Goal: Task Accomplishment & Management: Complete application form

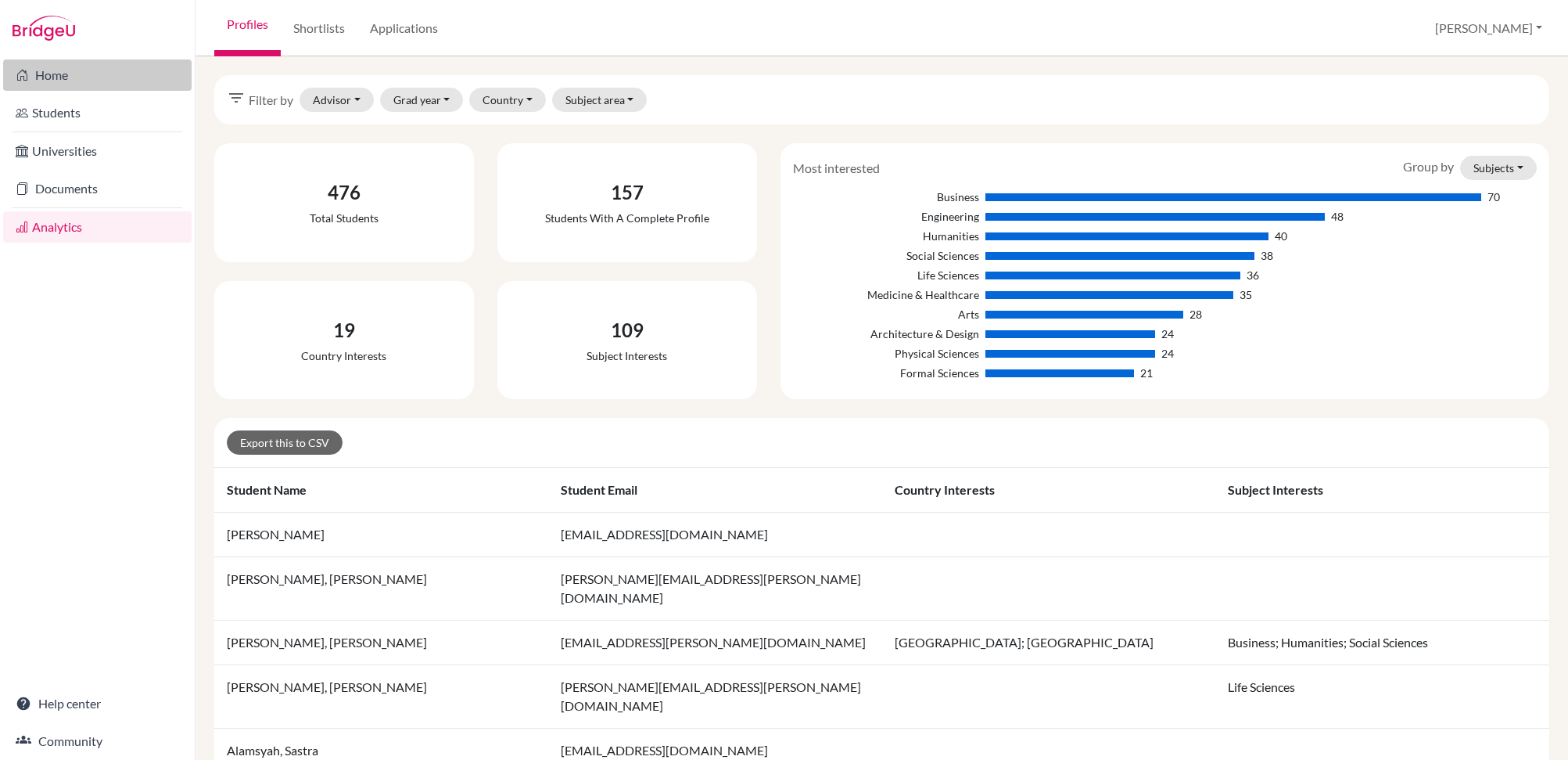
click at [80, 80] on link "Home" at bounding box center [98, 75] width 189 height 31
click at [62, 115] on link "Students" at bounding box center [98, 113] width 189 height 31
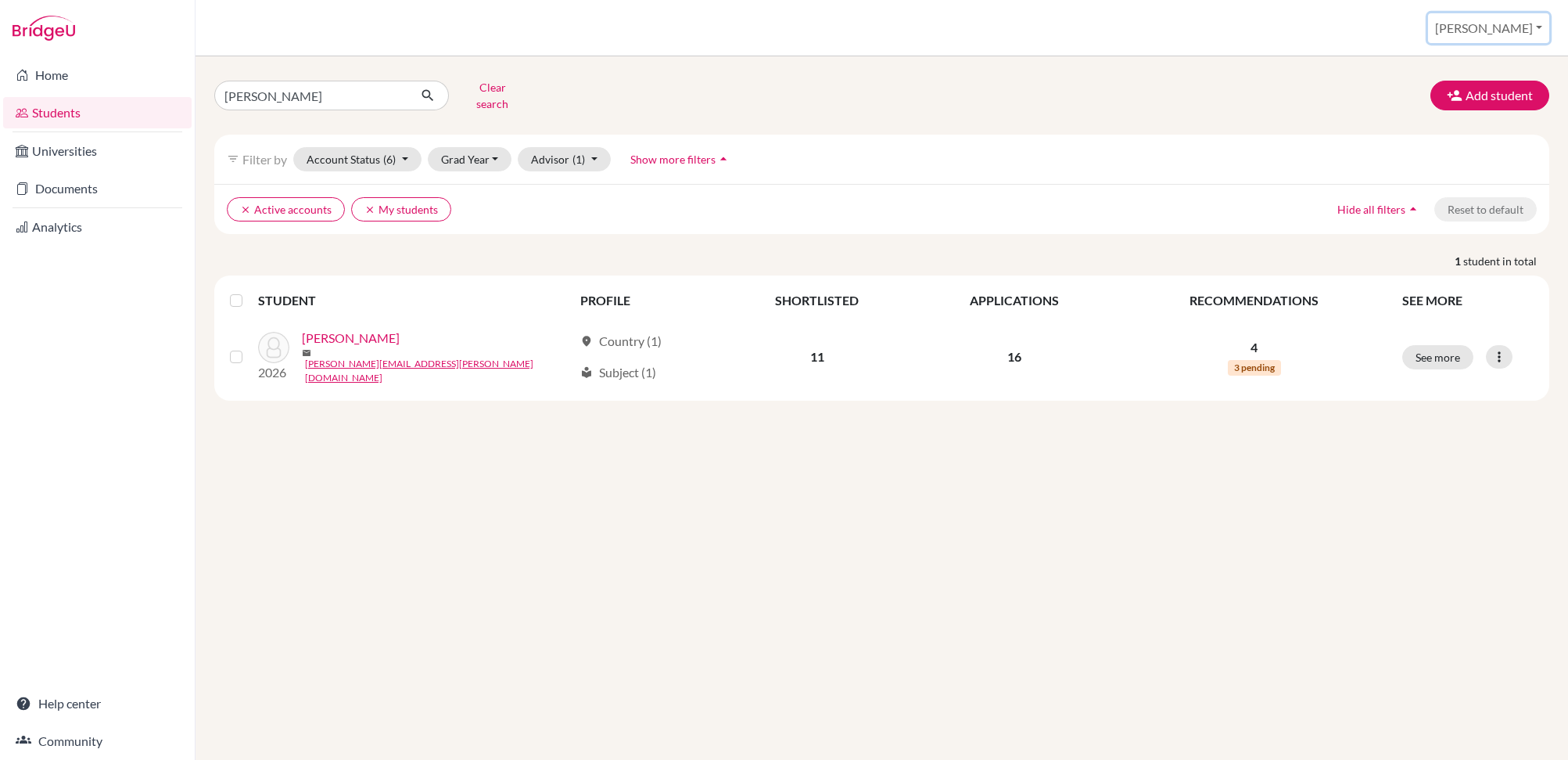
click at [1544, 23] on button "[PERSON_NAME]" at bounding box center [1488, 28] width 121 height 29
click at [1474, 92] on link "School Settings" at bounding box center [1417, 88] width 124 height 25
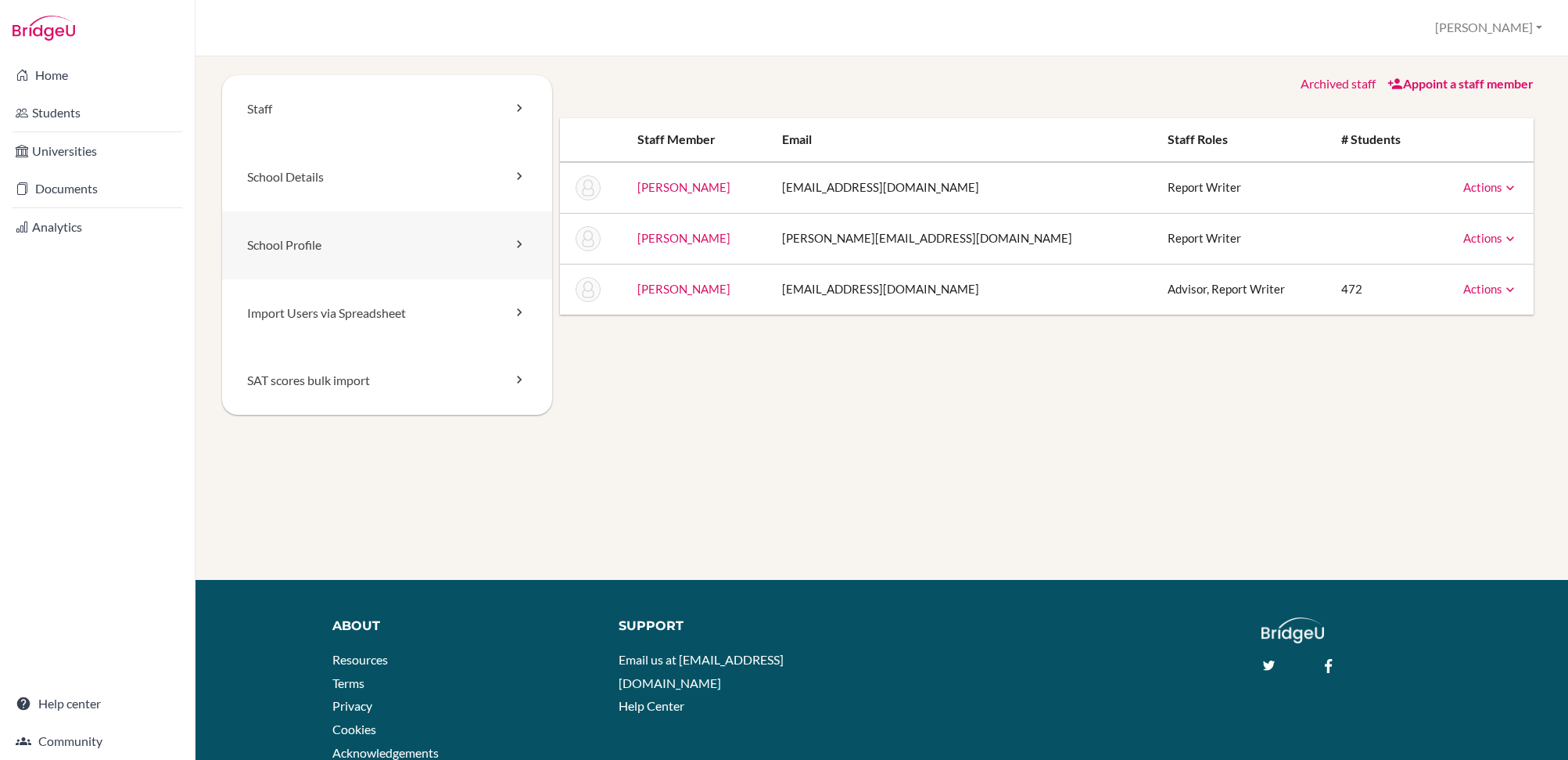
click at [327, 246] on link "School Profile" at bounding box center [386, 245] width 330 height 68
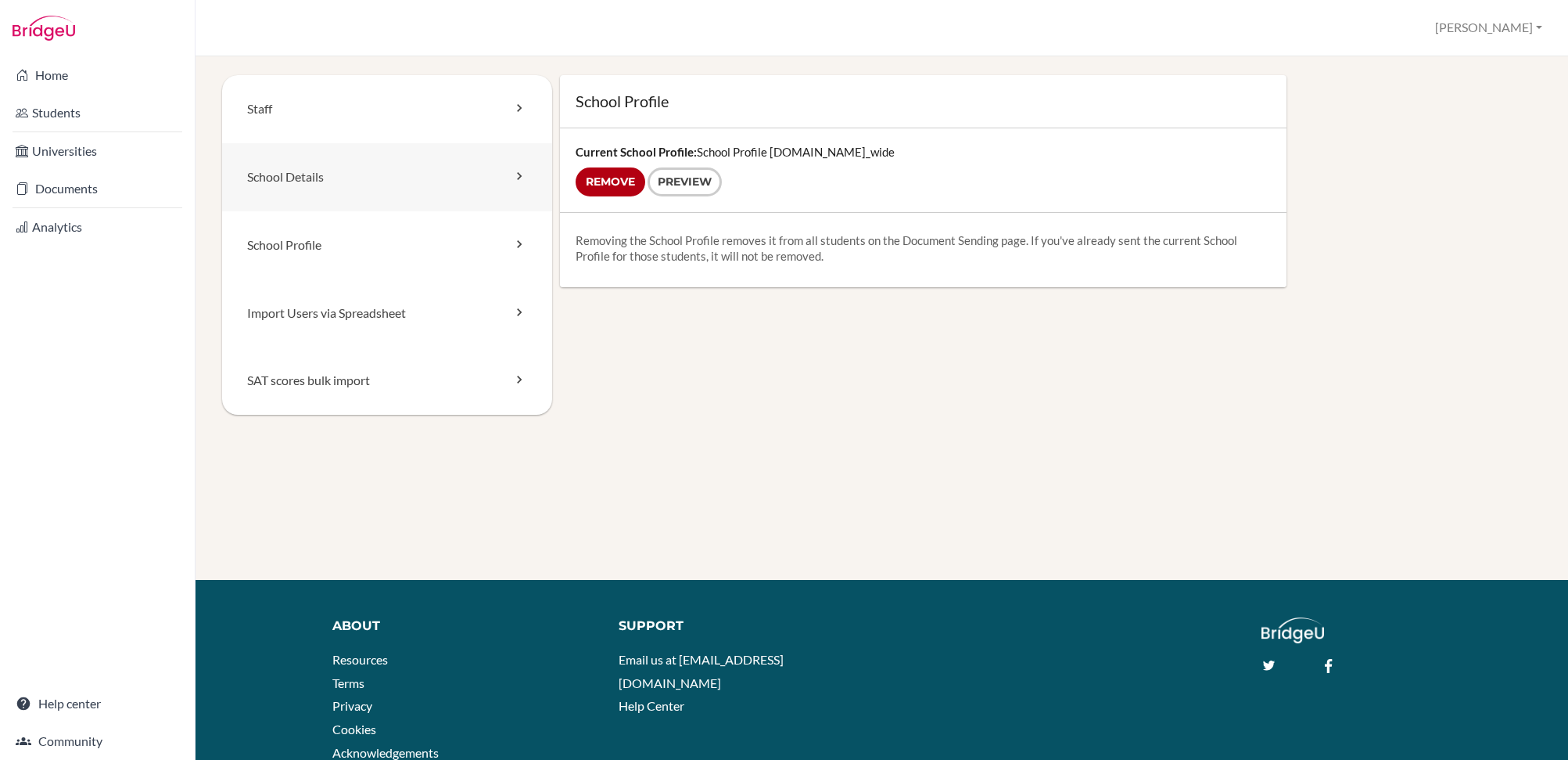
click at [353, 179] on link "School Details" at bounding box center [386, 177] width 330 height 68
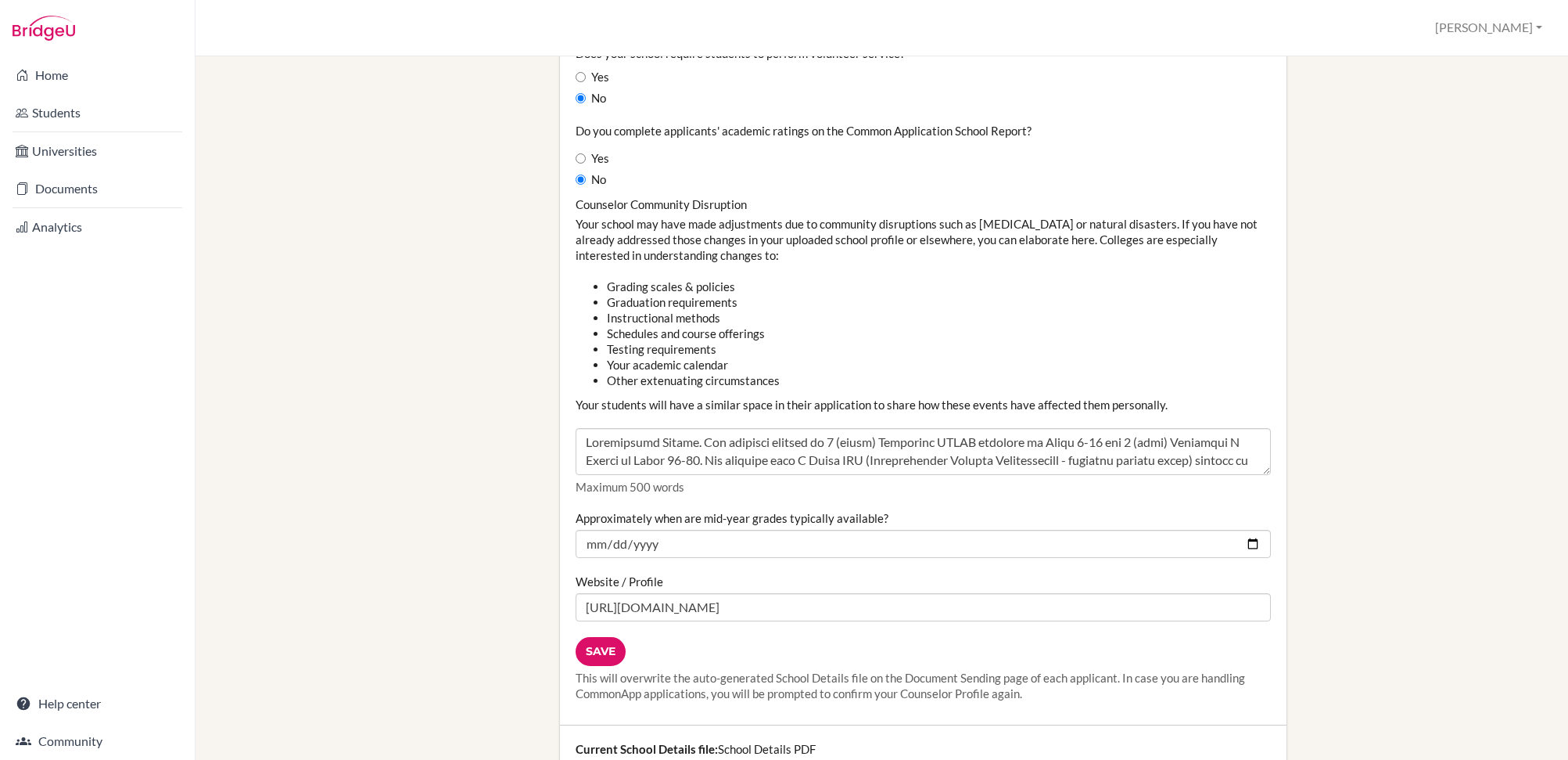
scroll to position [1640, 0]
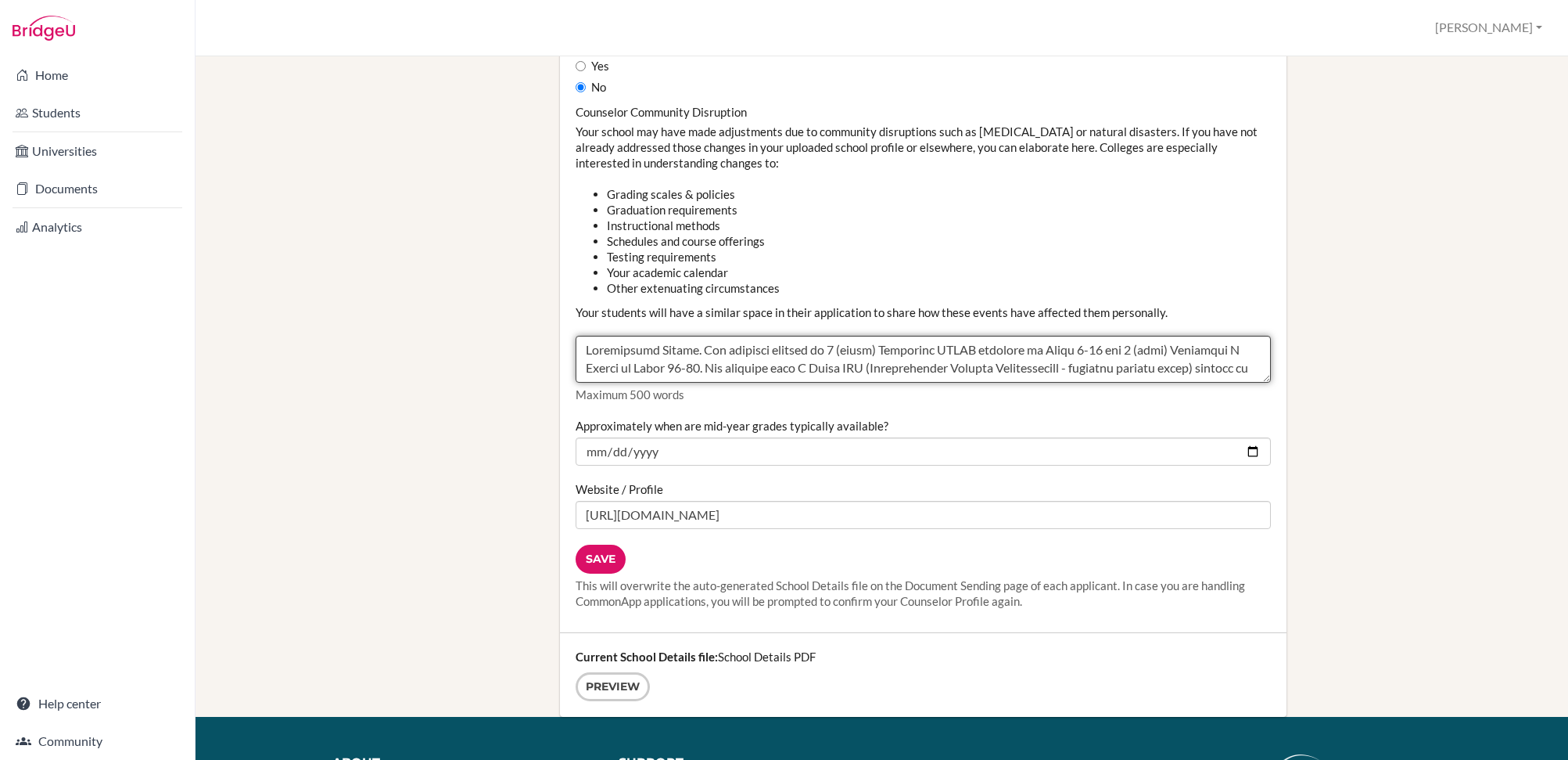
click at [716, 370] on textarea "Counselor Community Disruption" at bounding box center [923, 359] width 695 height 47
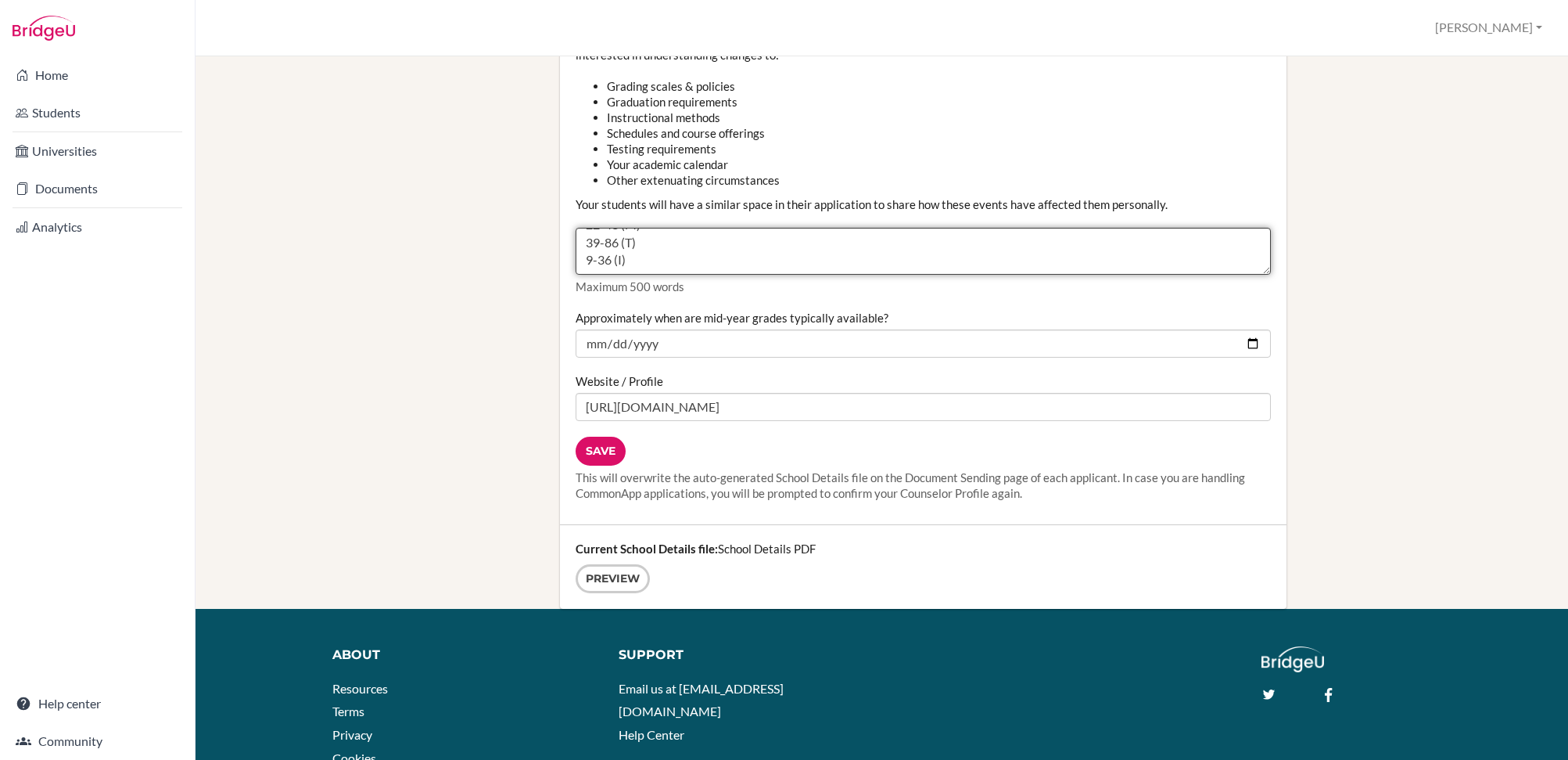
scroll to position [1672, 0]
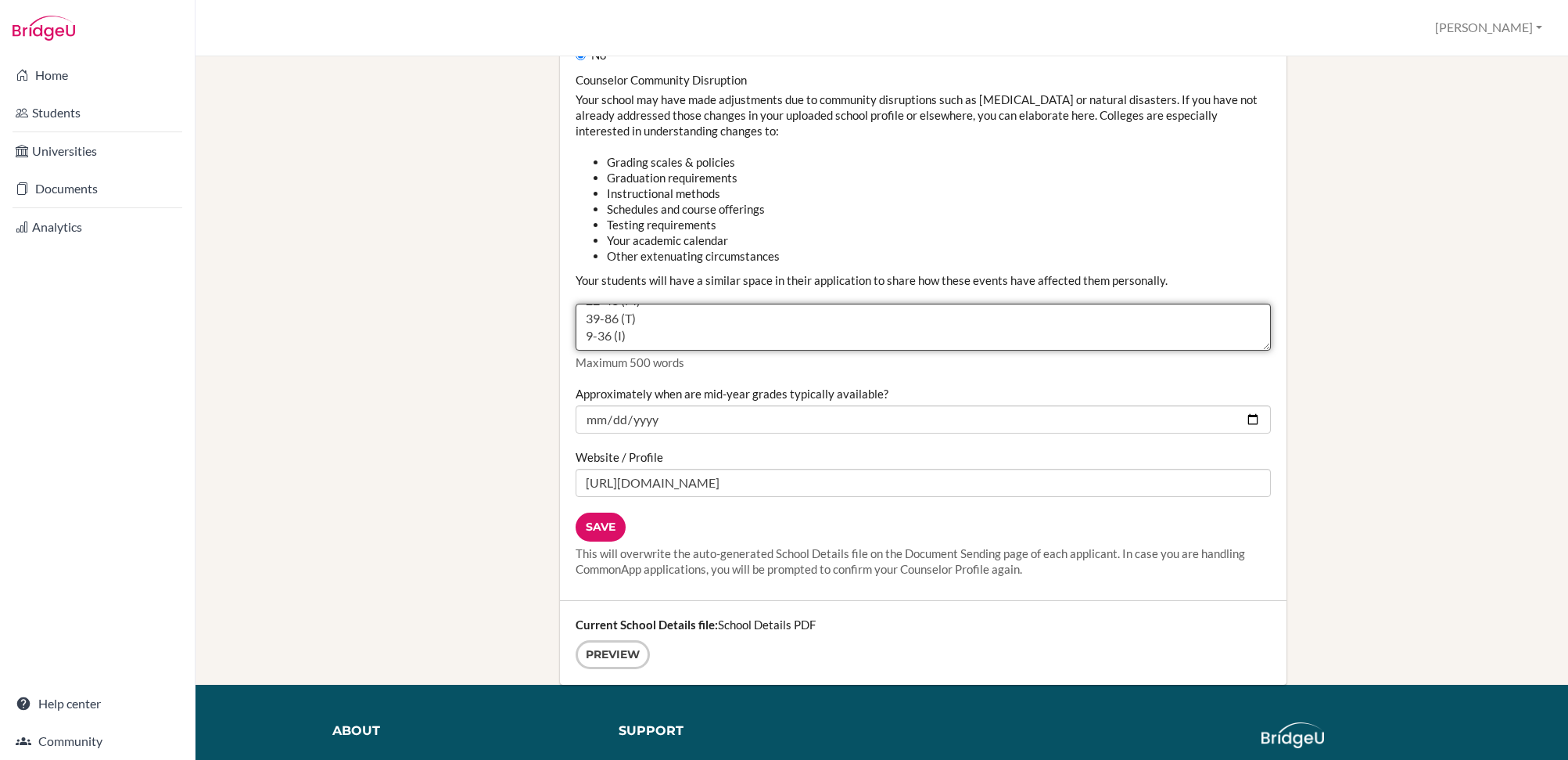
click at [652, 332] on textarea "Counselor Community Disruption" at bounding box center [923, 327] width 695 height 47
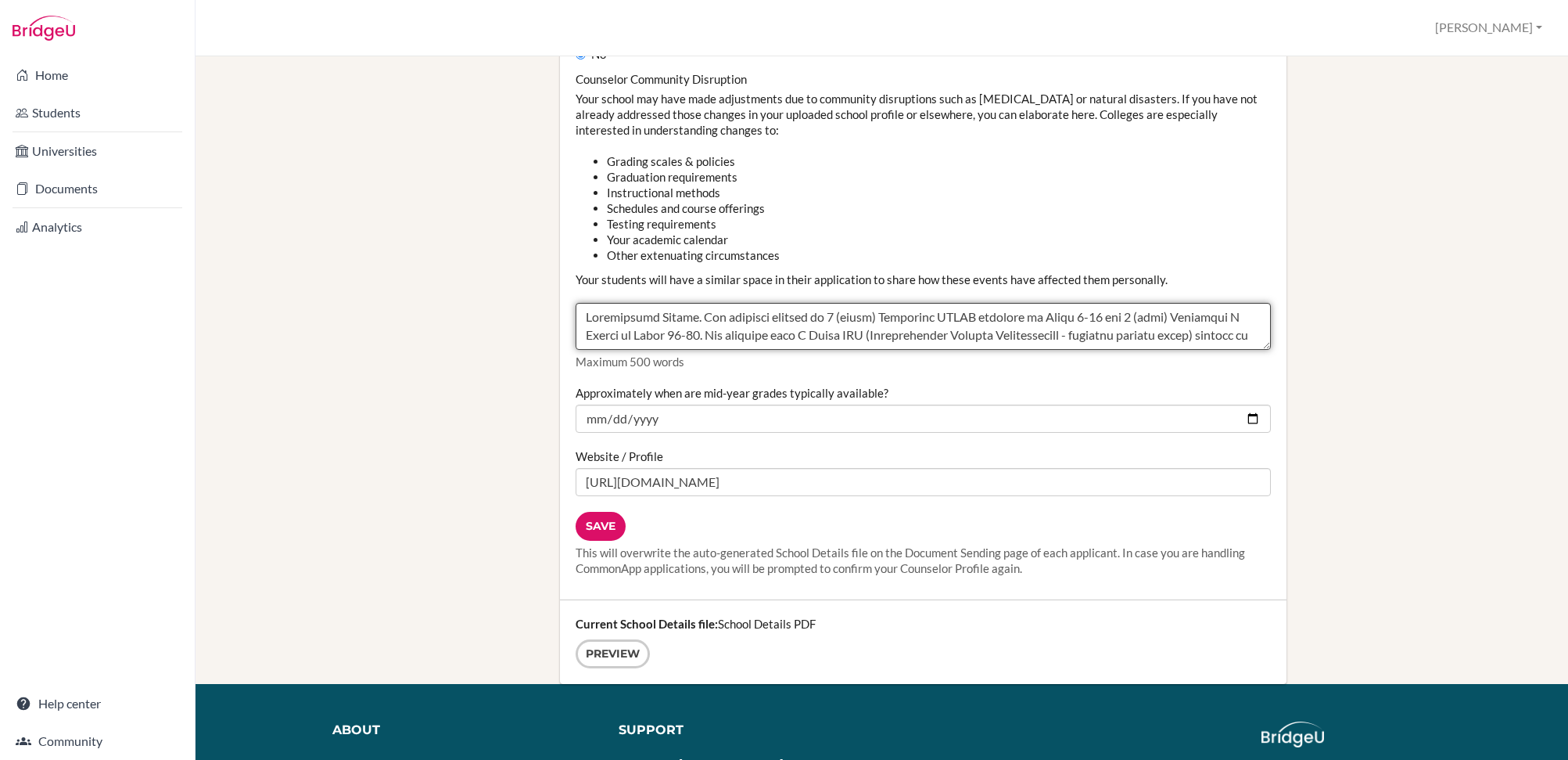
scroll to position [1671, 0]
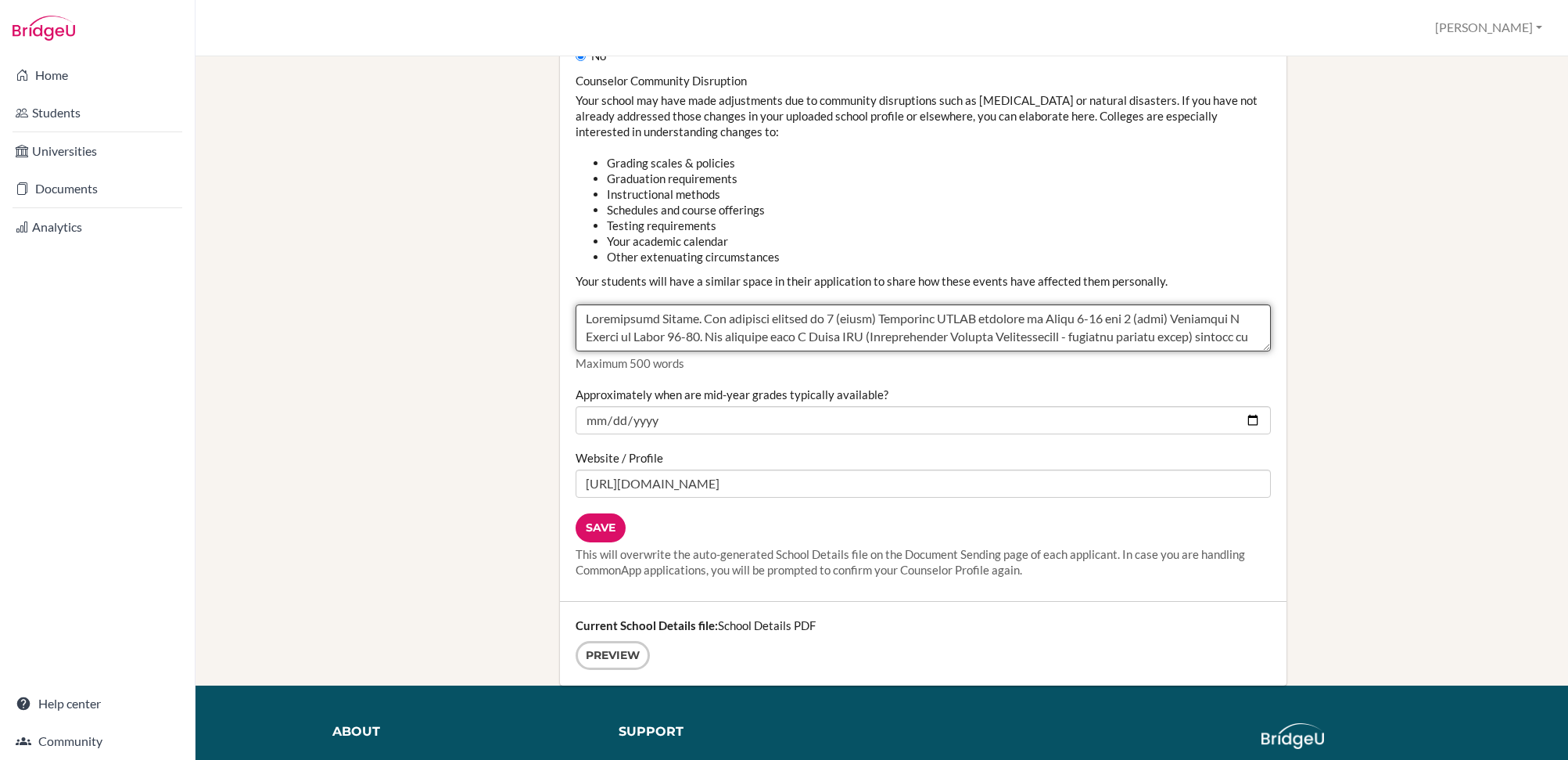
drag, startPoint x: 653, startPoint y: 334, endPoint x: 517, endPoint y: 253, distance: 158.3
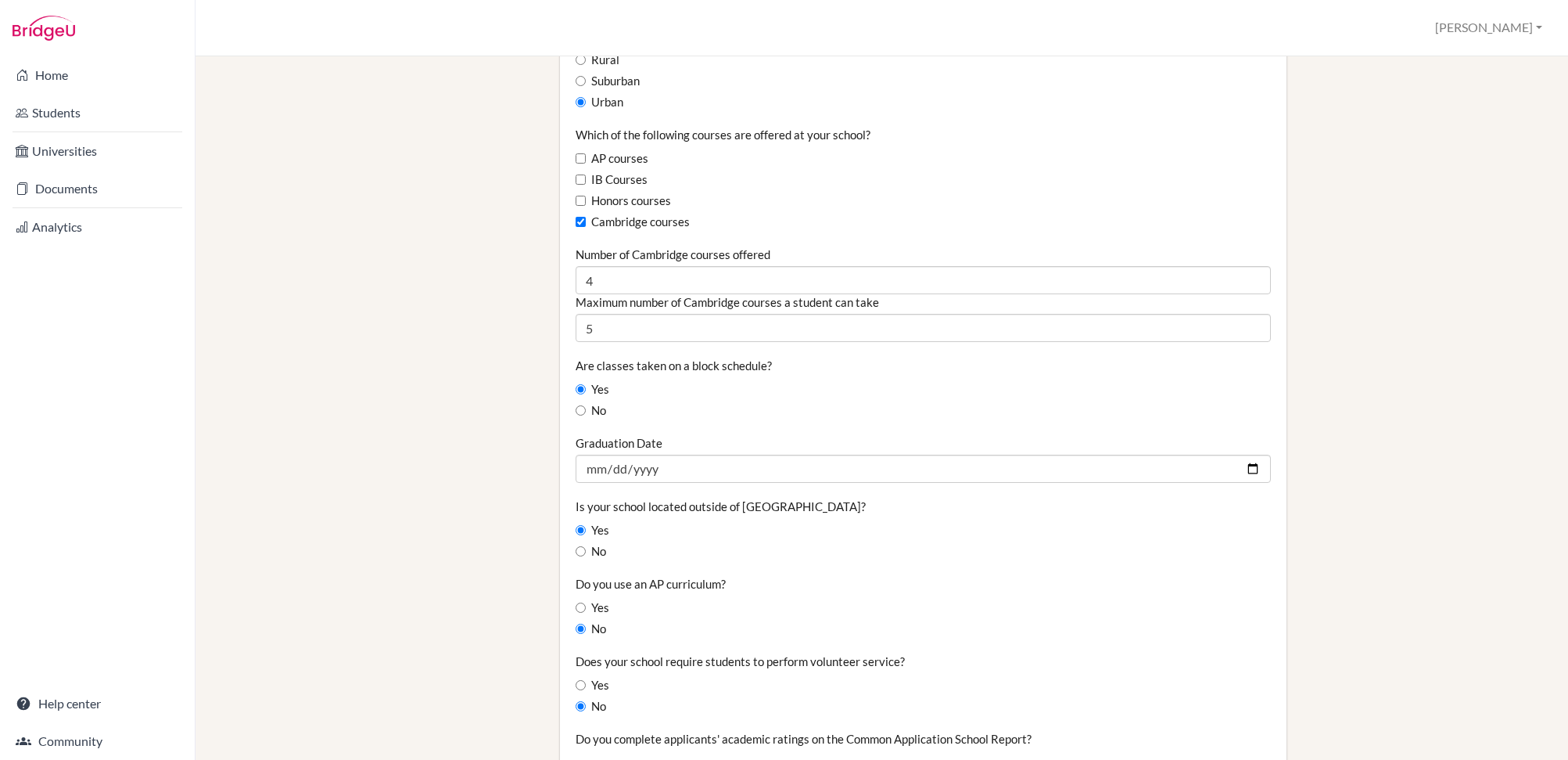
scroll to position [824, 0]
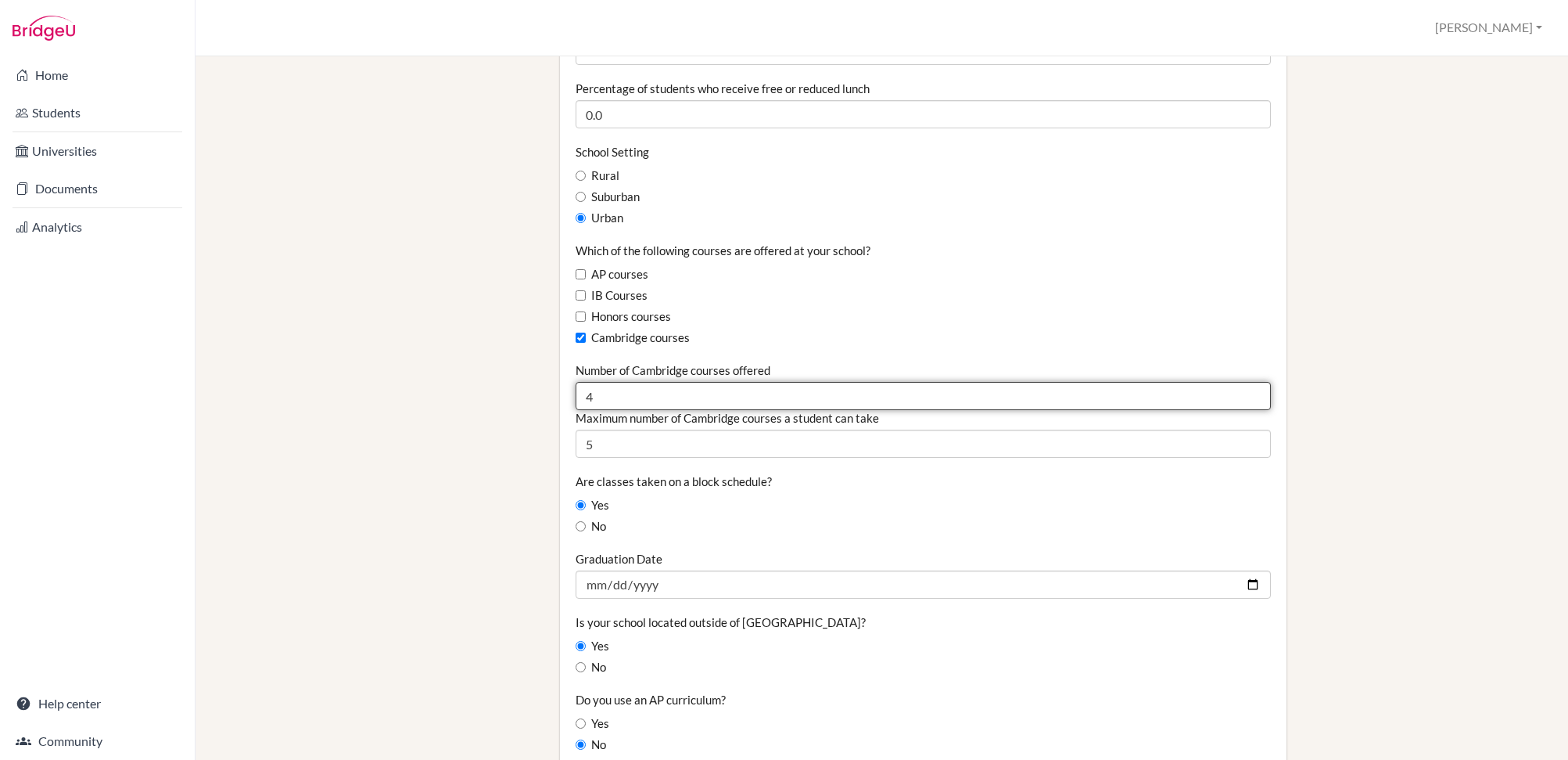
click at [640, 388] on input "4" at bounding box center [923, 396] width 695 height 28
type input "10"
click at [539, 378] on div "Staff School Details School Profile Import Users via Spreadsheet SAT scores bul…" at bounding box center [881, 392] width 1319 height 2281
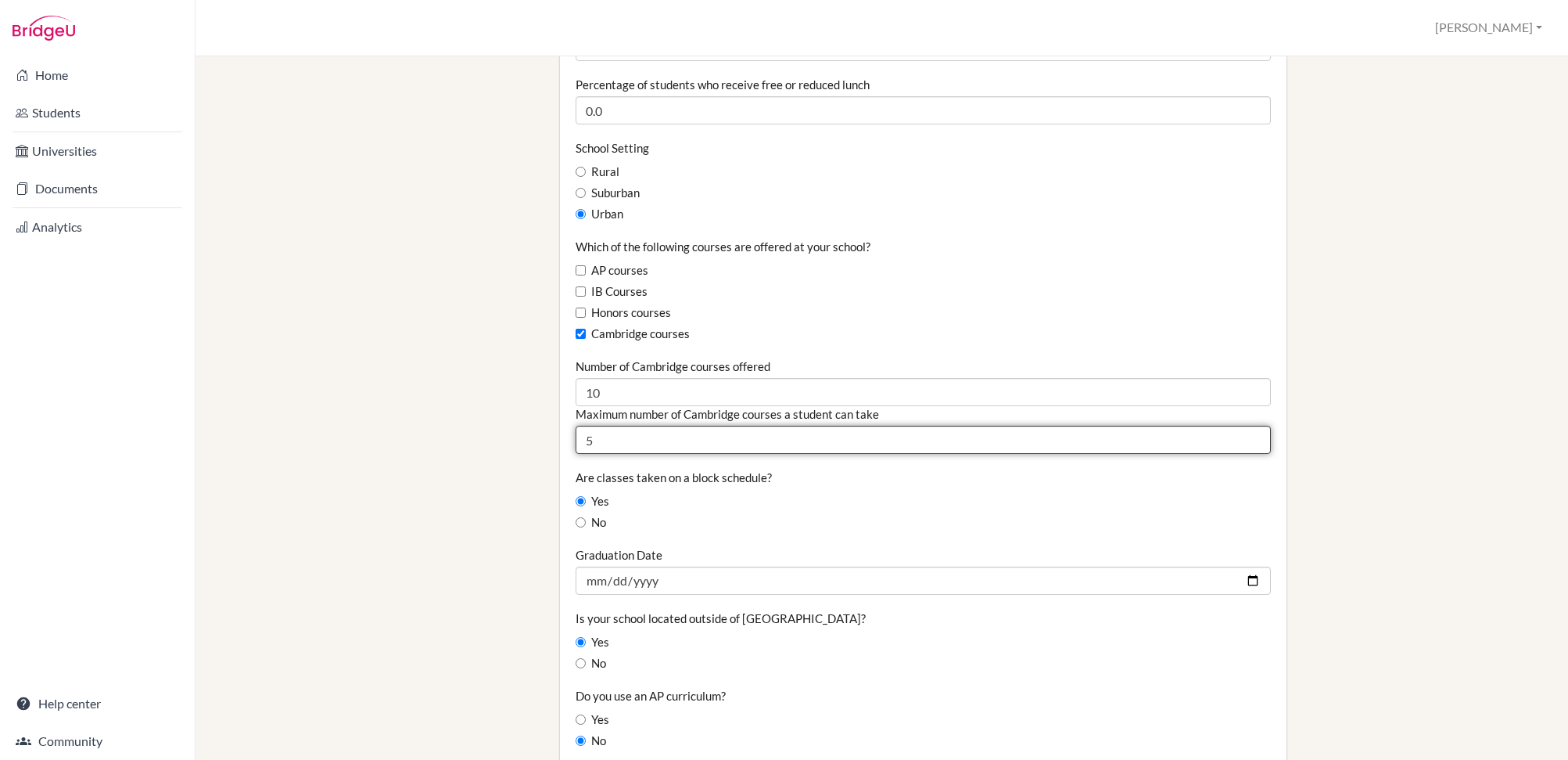
drag, startPoint x: 610, startPoint y: 438, endPoint x: 508, endPoint y: 434, distance: 102.1
click at [508, 434] on div "Staff School Details School Profile Import Users via Spreadsheet SAT scores bul…" at bounding box center [881, 388] width 1319 height 2281
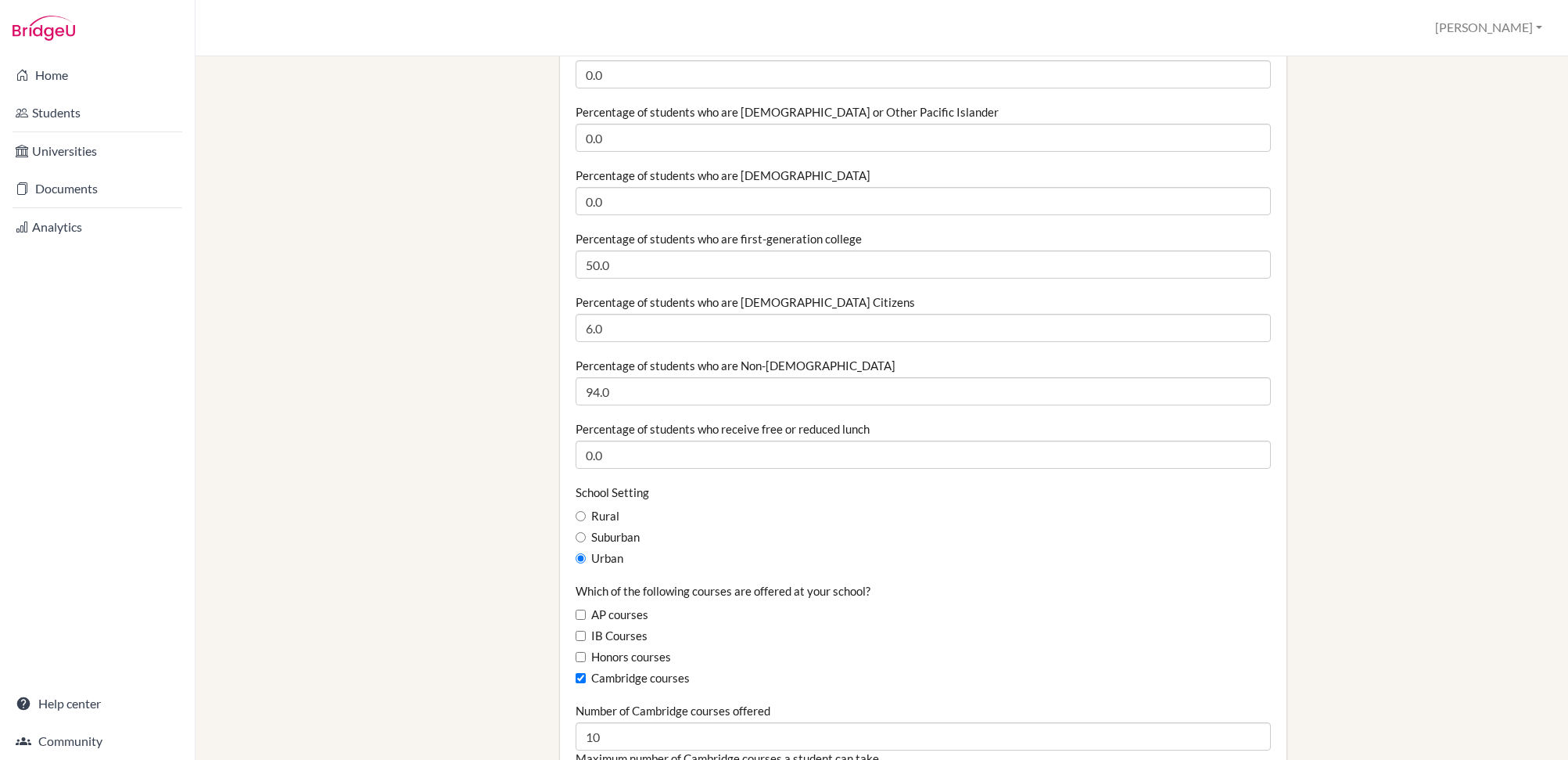
scroll to position [323, 0]
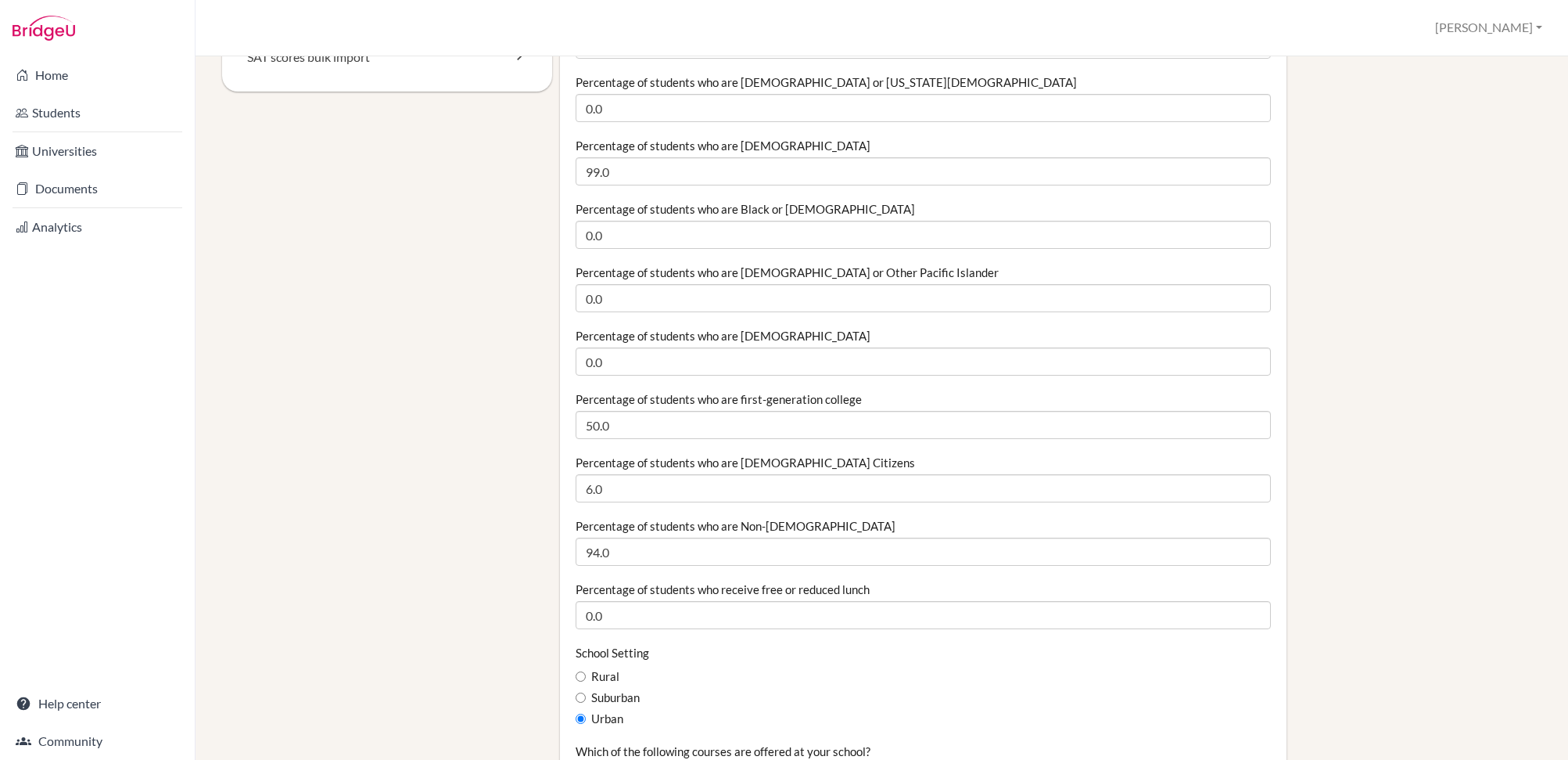
type input "4"
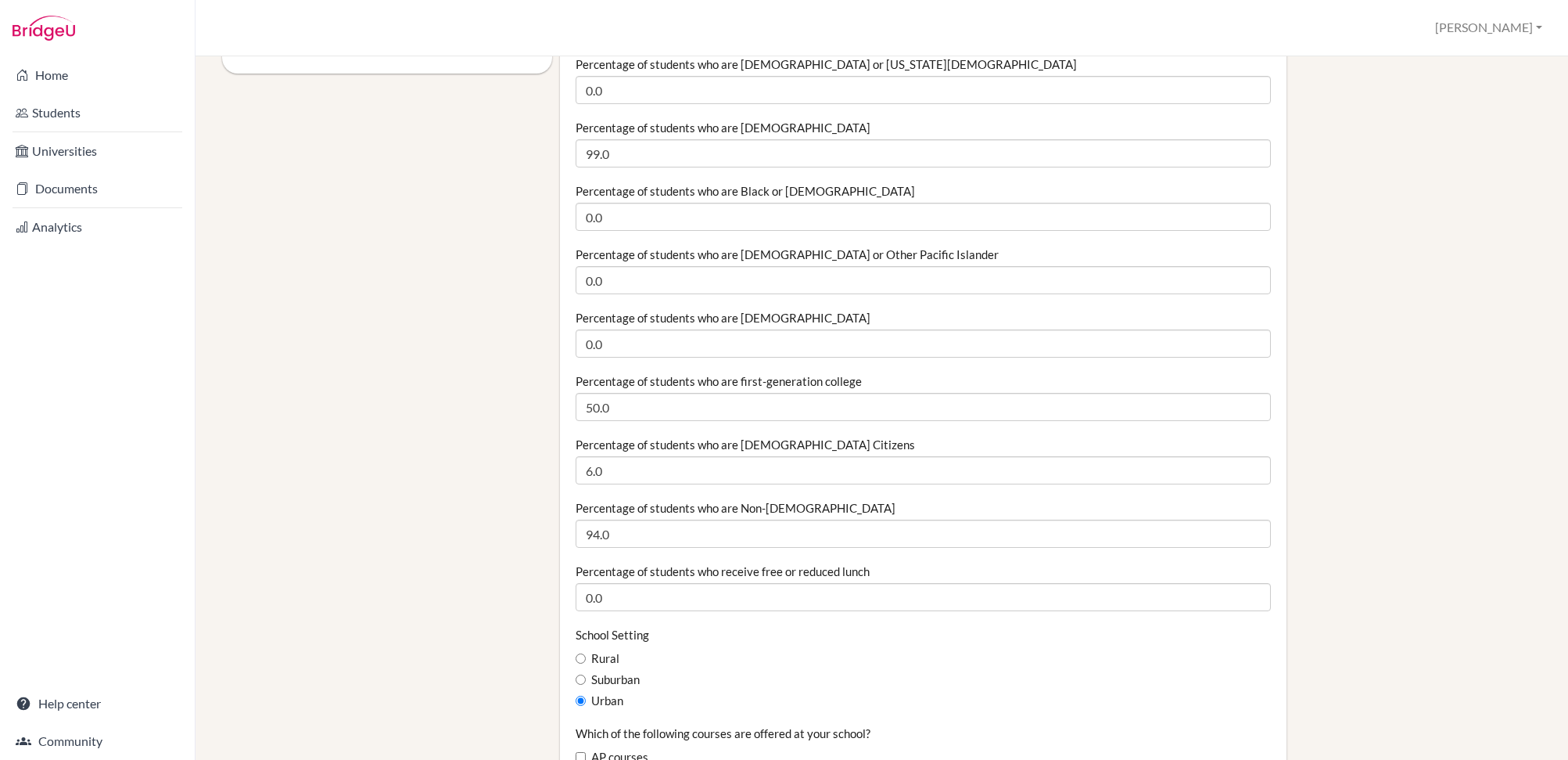
scroll to position [353, 0]
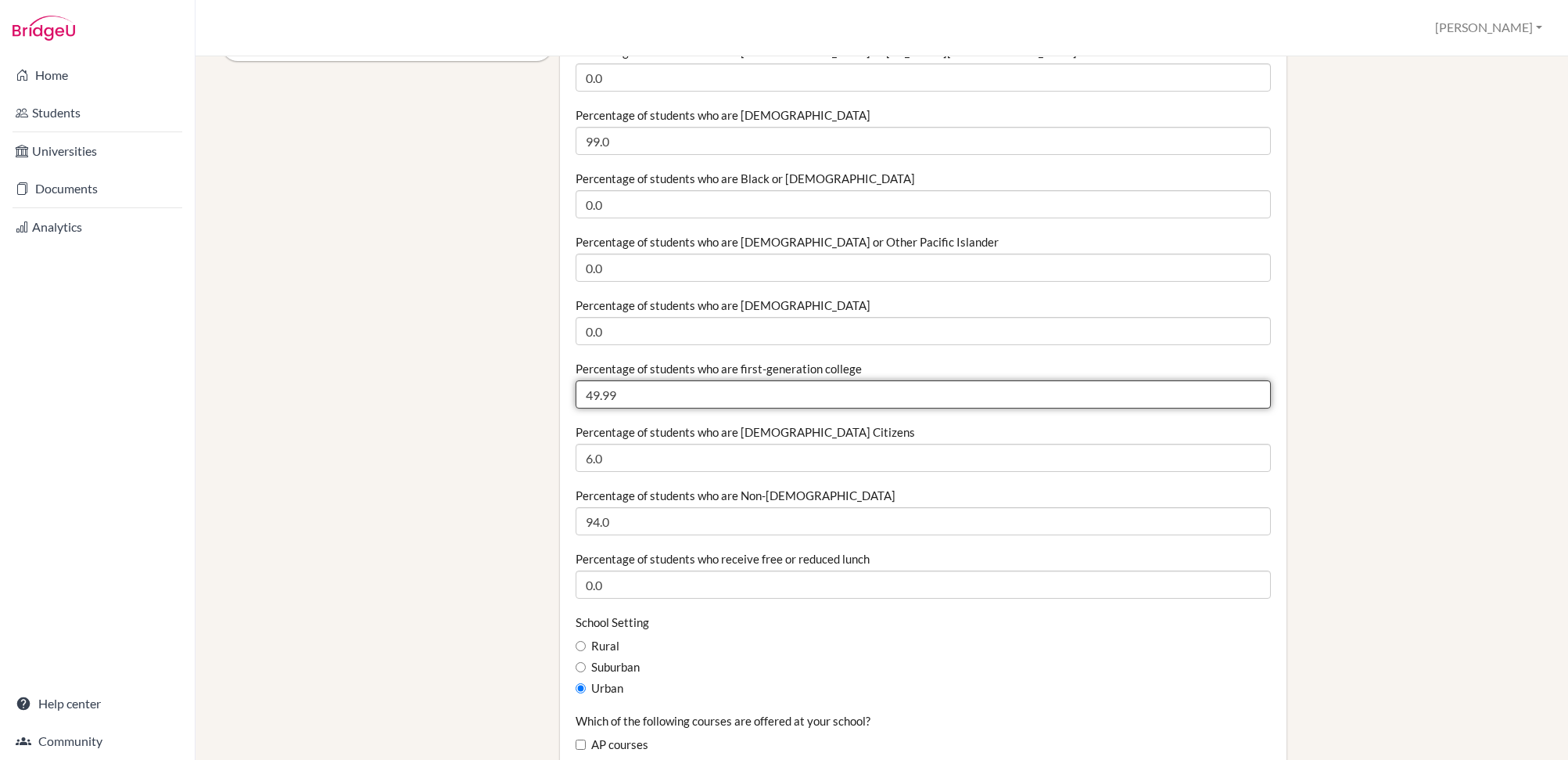
drag, startPoint x: 650, startPoint y: 394, endPoint x: 470, endPoint y: 393, distance: 180.0
type input "100"
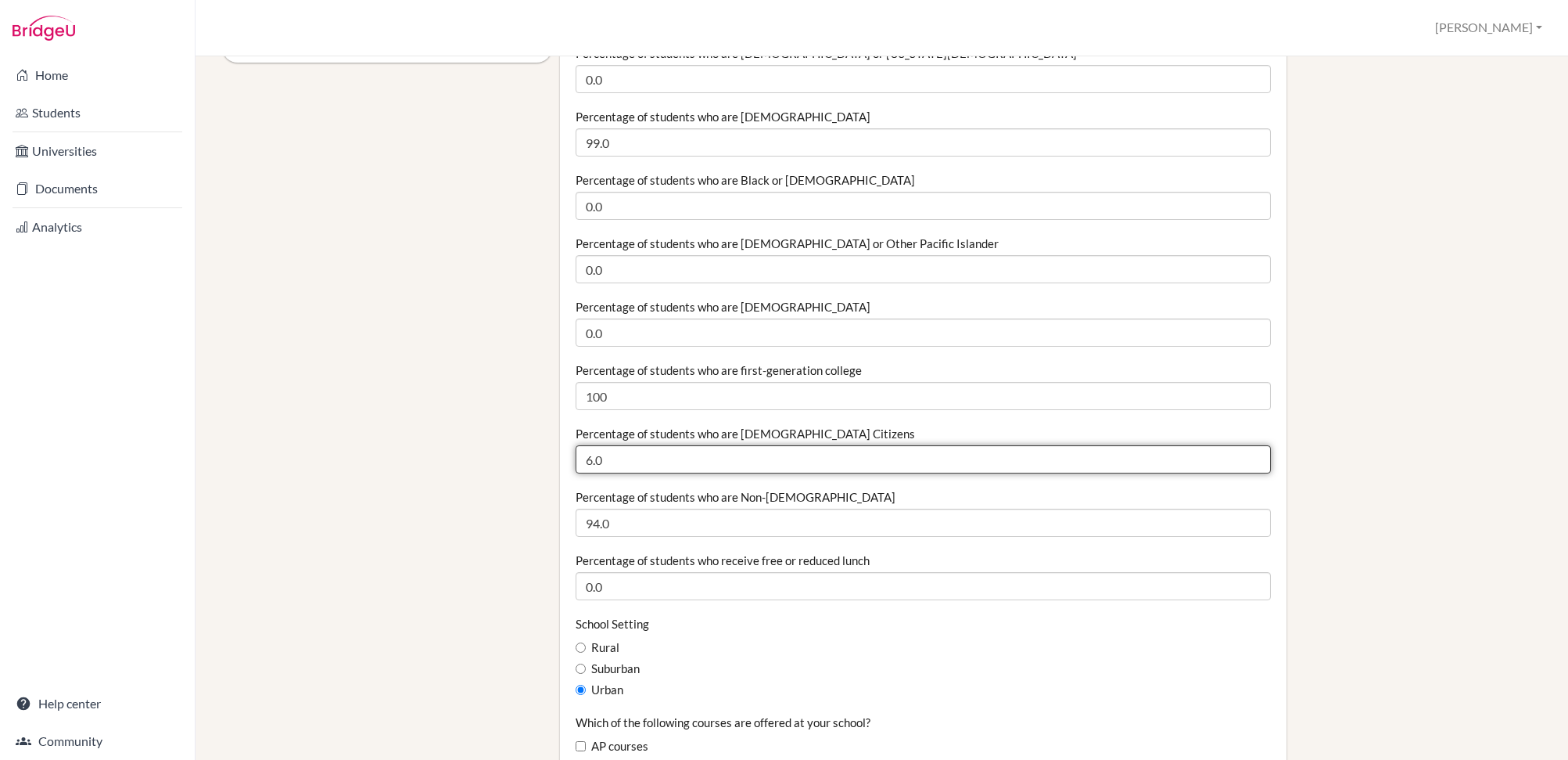
scroll to position [353, 0]
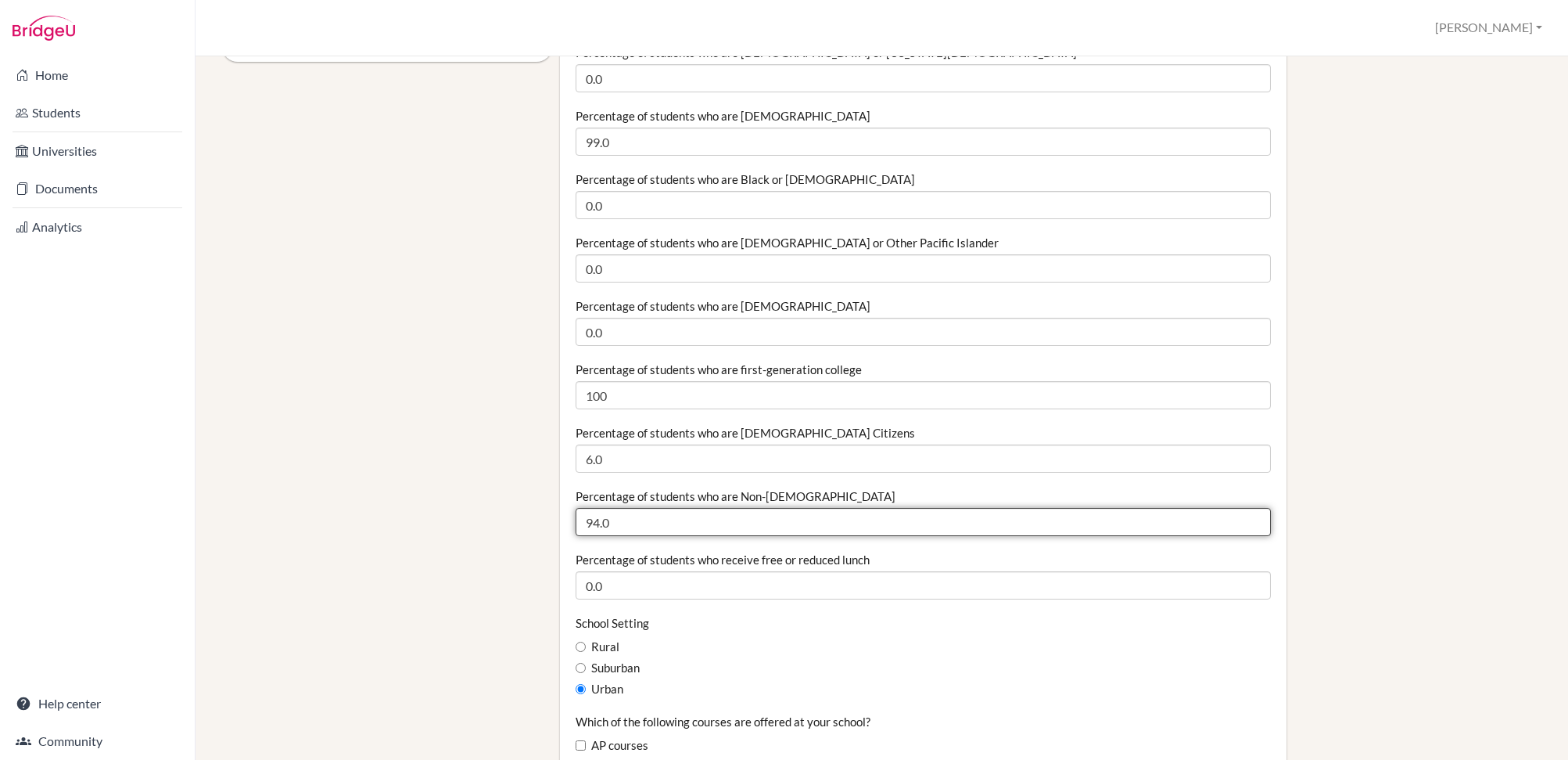
click at [641, 515] on input "94.0" at bounding box center [923, 522] width 695 height 28
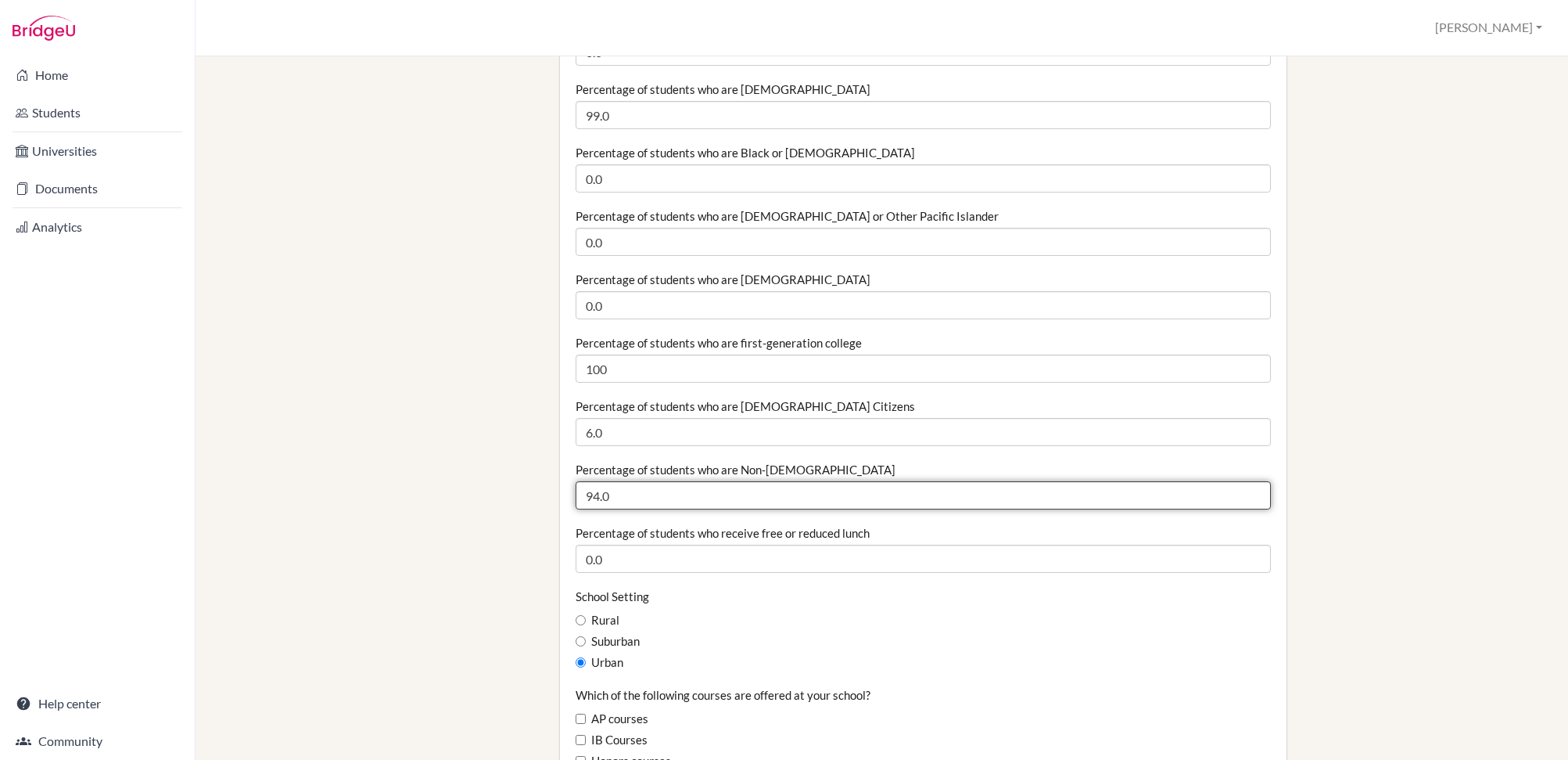
scroll to position [360, 0]
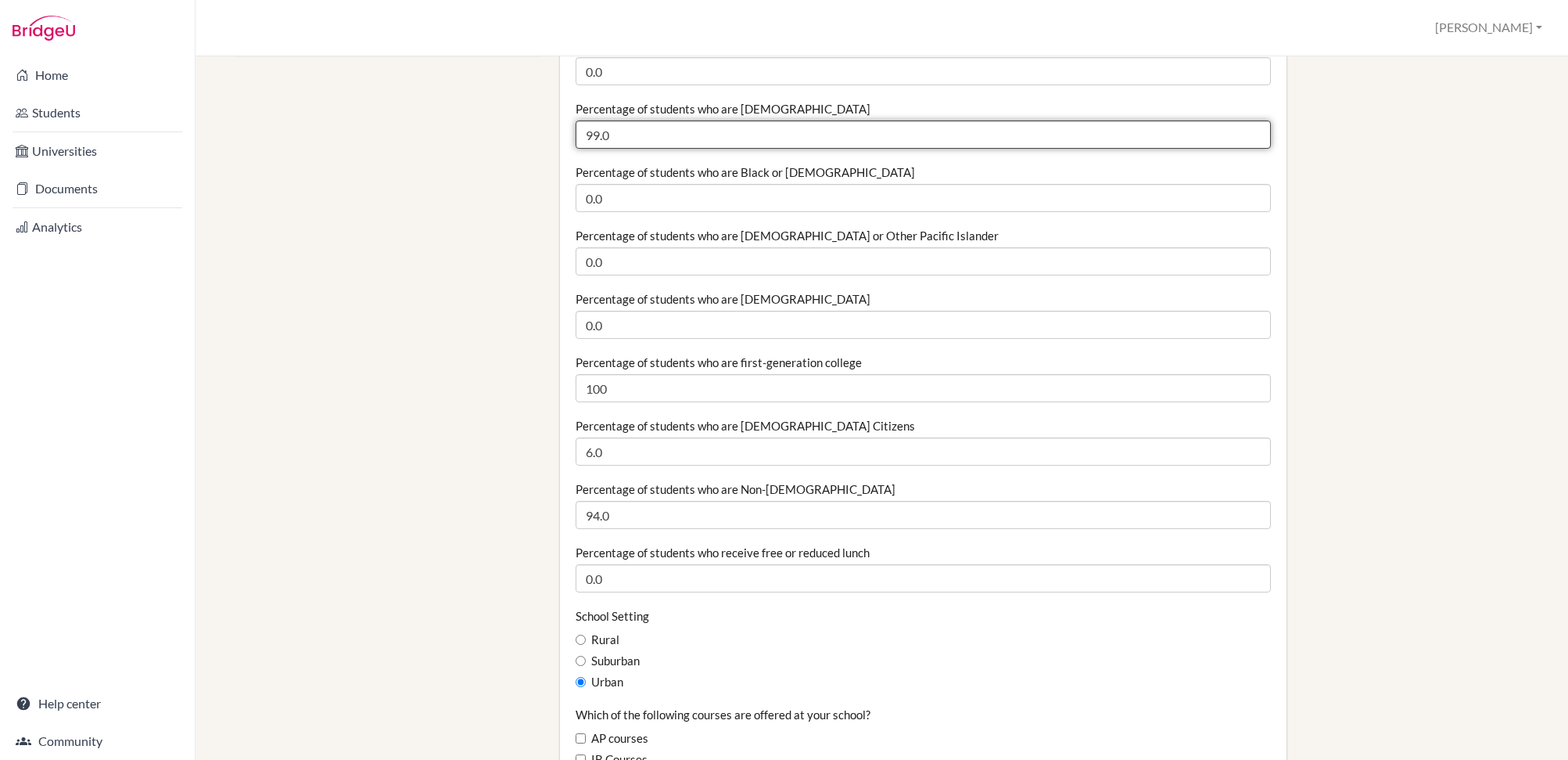
click at [654, 138] on input "99.0" at bounding box center [923, 134] width 695 height 28
type input "97"
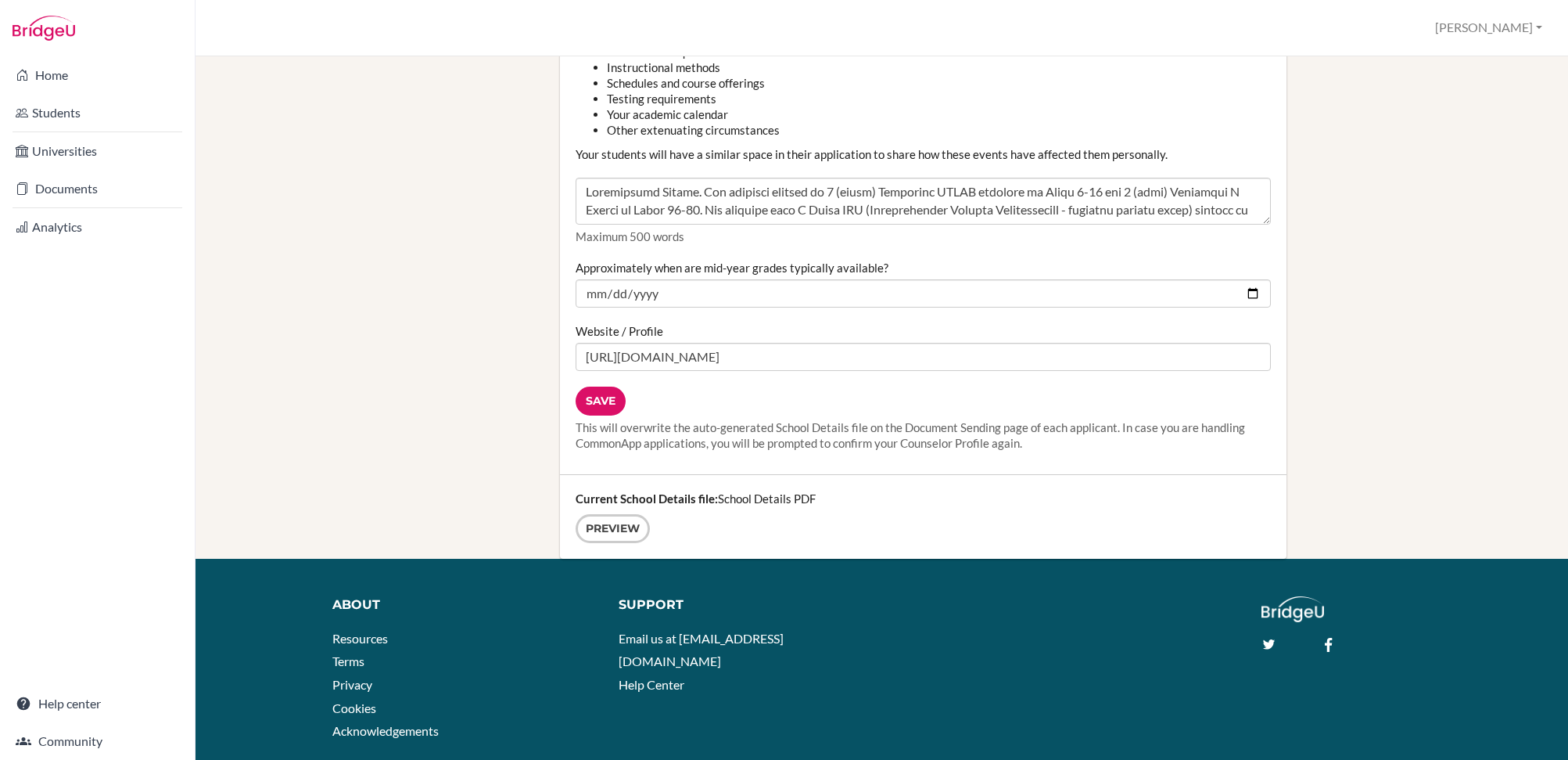
scroll to position [1852, 0]
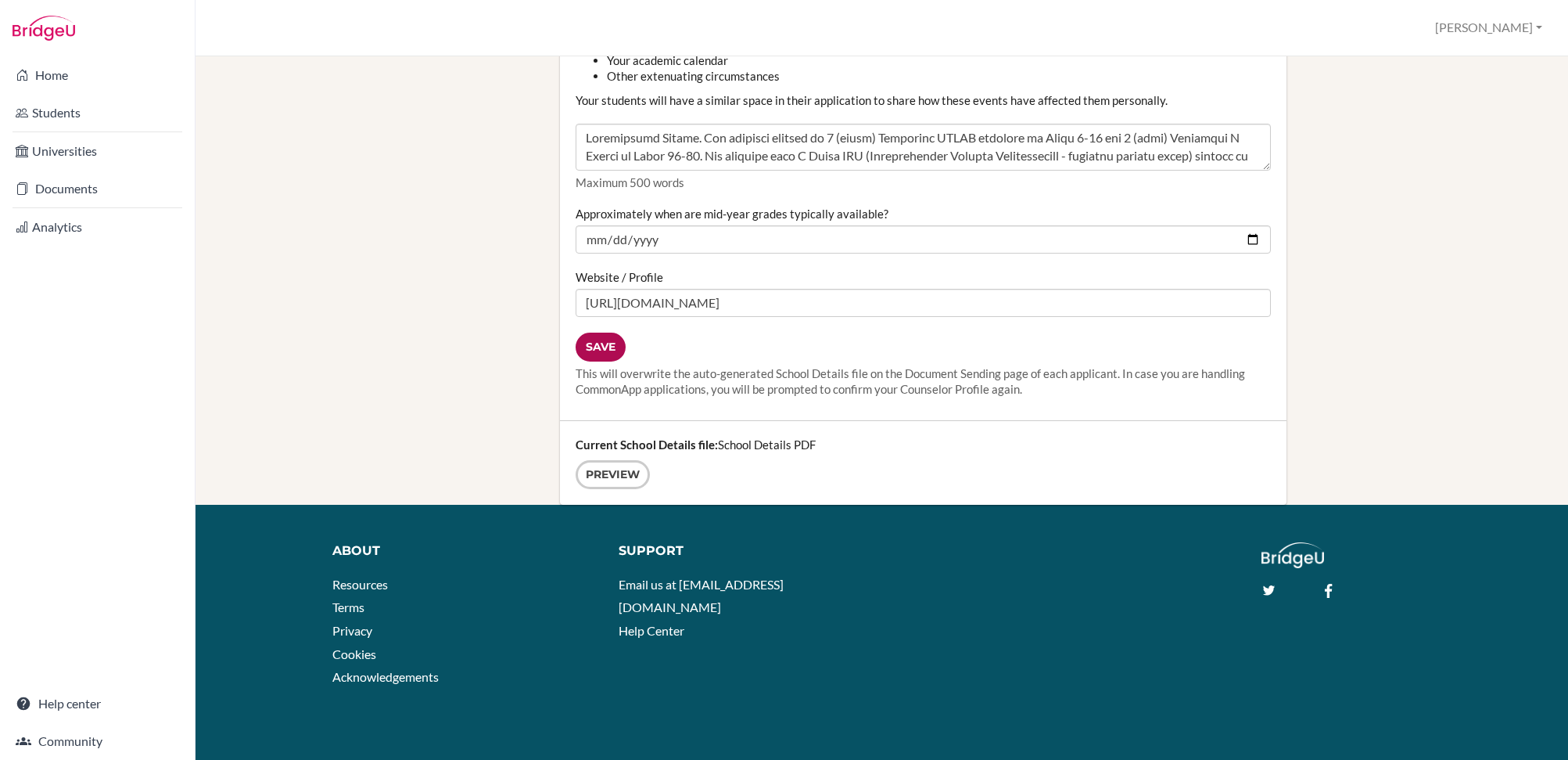
click at [617, 350] on input "Save" at bounding box center [600, 347] width 50 height 29
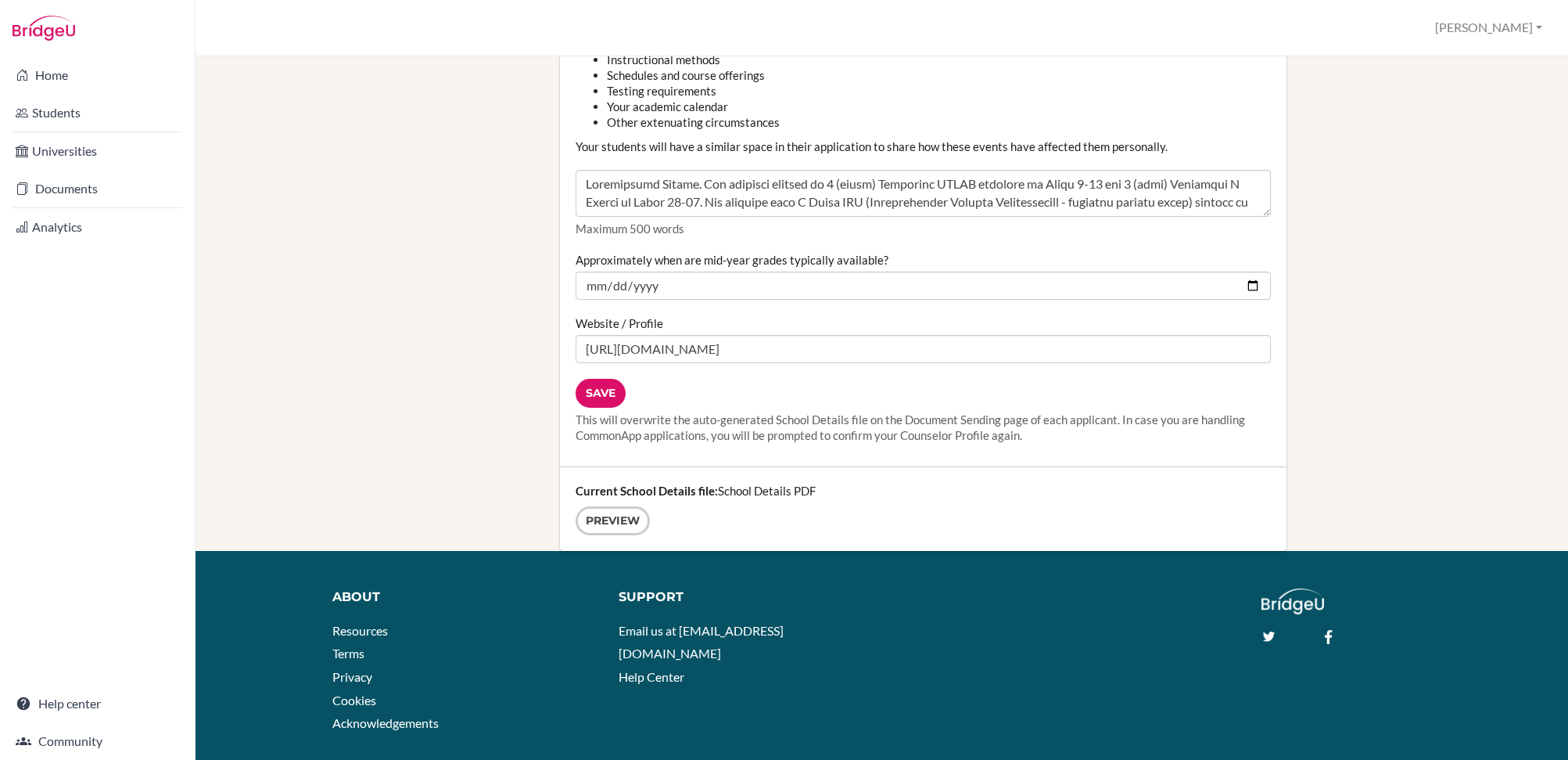
scroll to position [1852, 0]
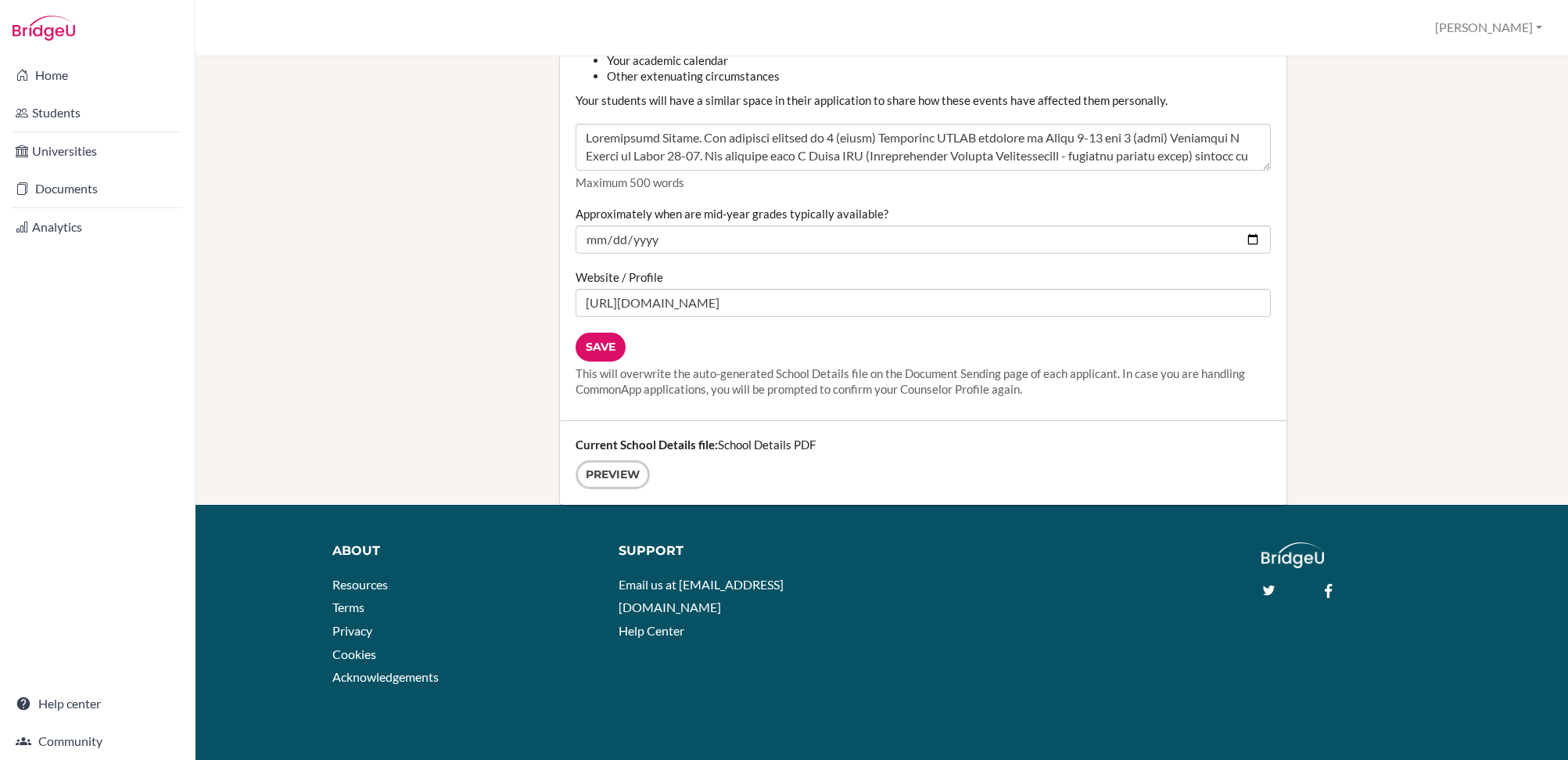
click at [581, 348] on input "Save" at bounding box center [600, 347] width 50 height 29
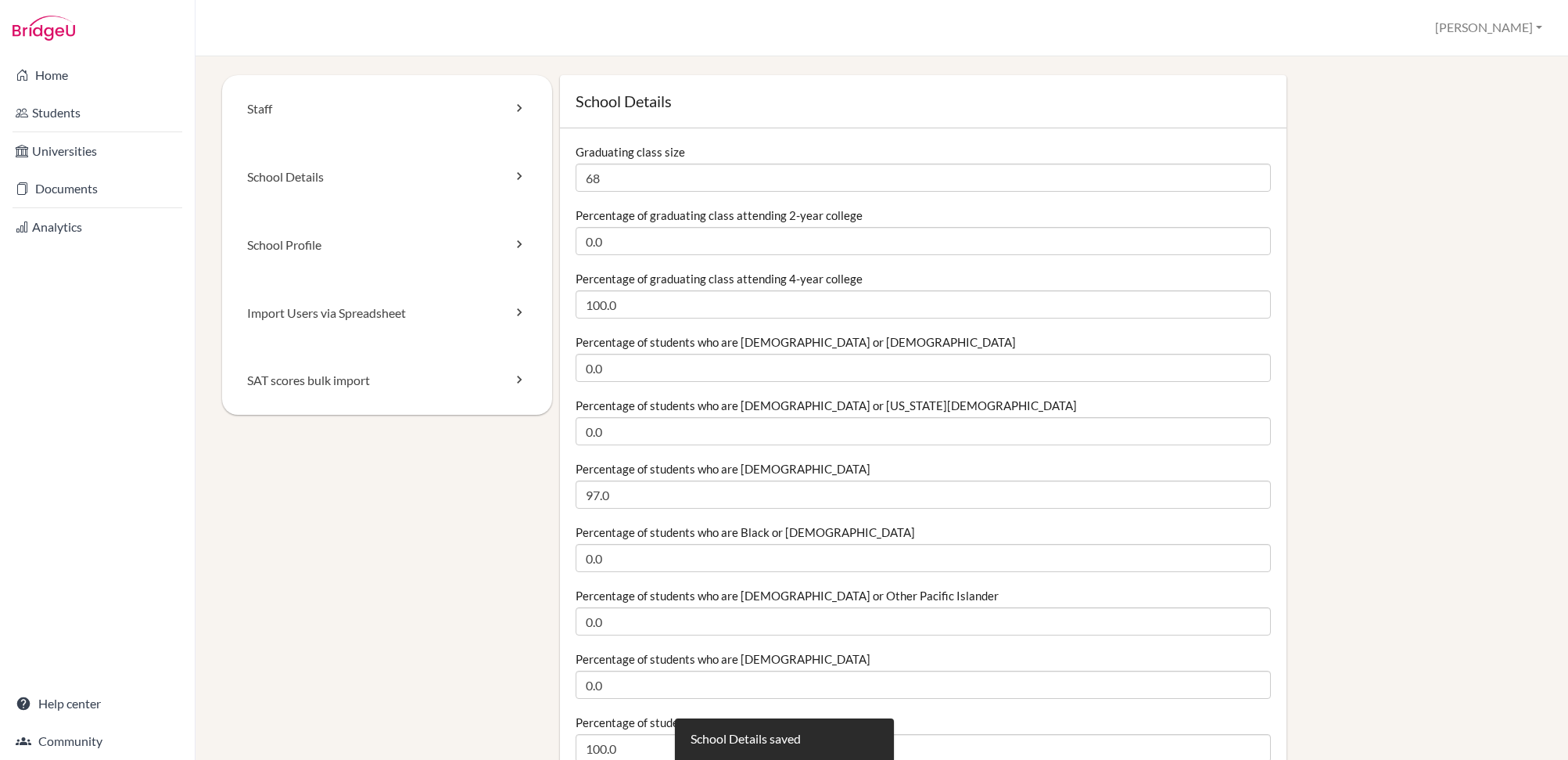
click at [108, 94] on li "Students" at bounding box center [97, 112] width 195 height 37
click at [107, 89] on link "Home" at bounding box center [98, 75] width 189 height 31
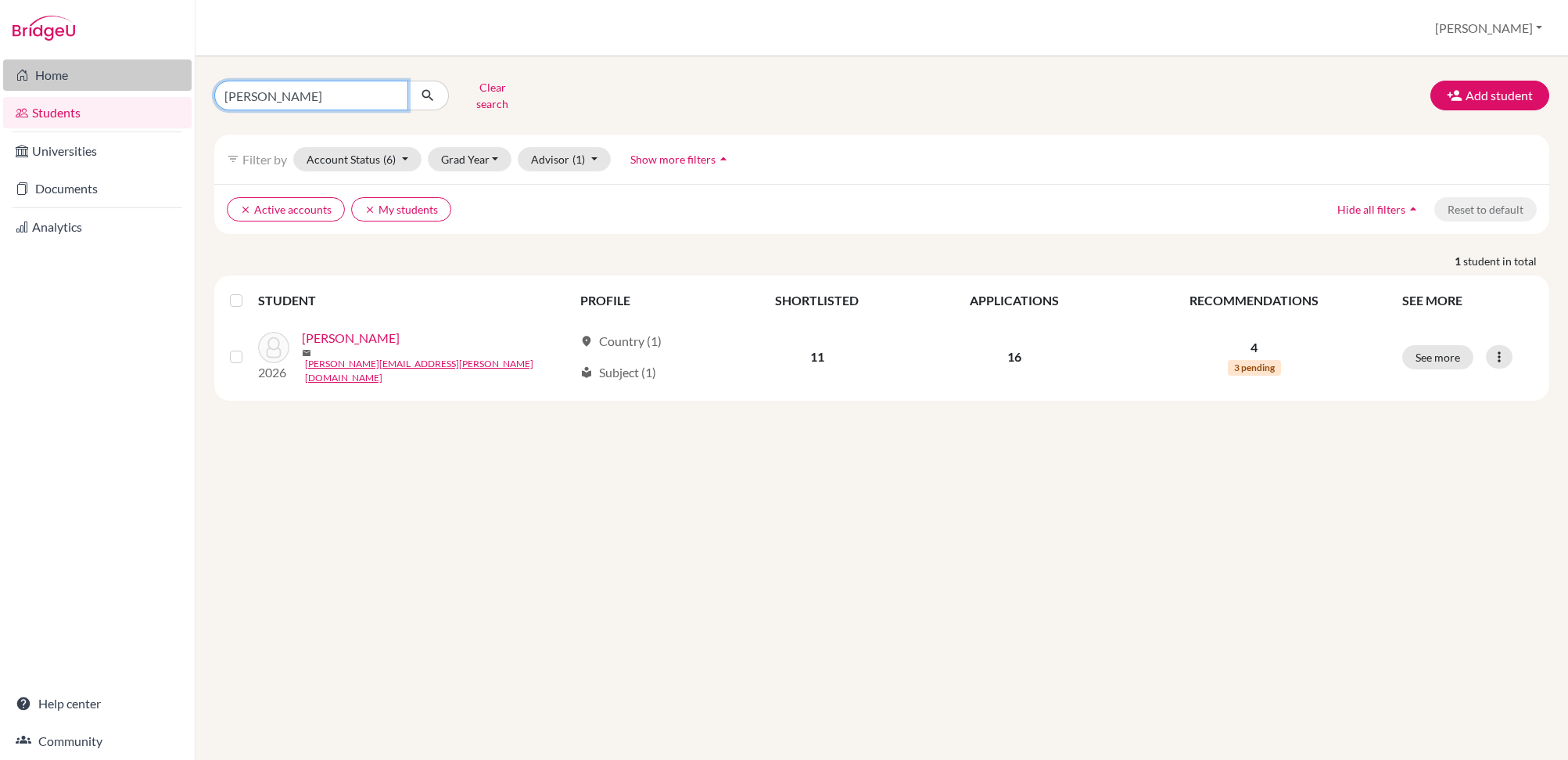
drag, startPoint x: 316, startPoint y: 88, endPoint x: 126, endPoint y: 77, distance: 190.3
click at [126, 77] on div "Home Students Universities Documents Analytics Help center Community Students o…" at bounding box center [784, 380] width 1568 height 760
type input "claire"
click button "submit" at bounding box center [428, 95] width 42 height 29
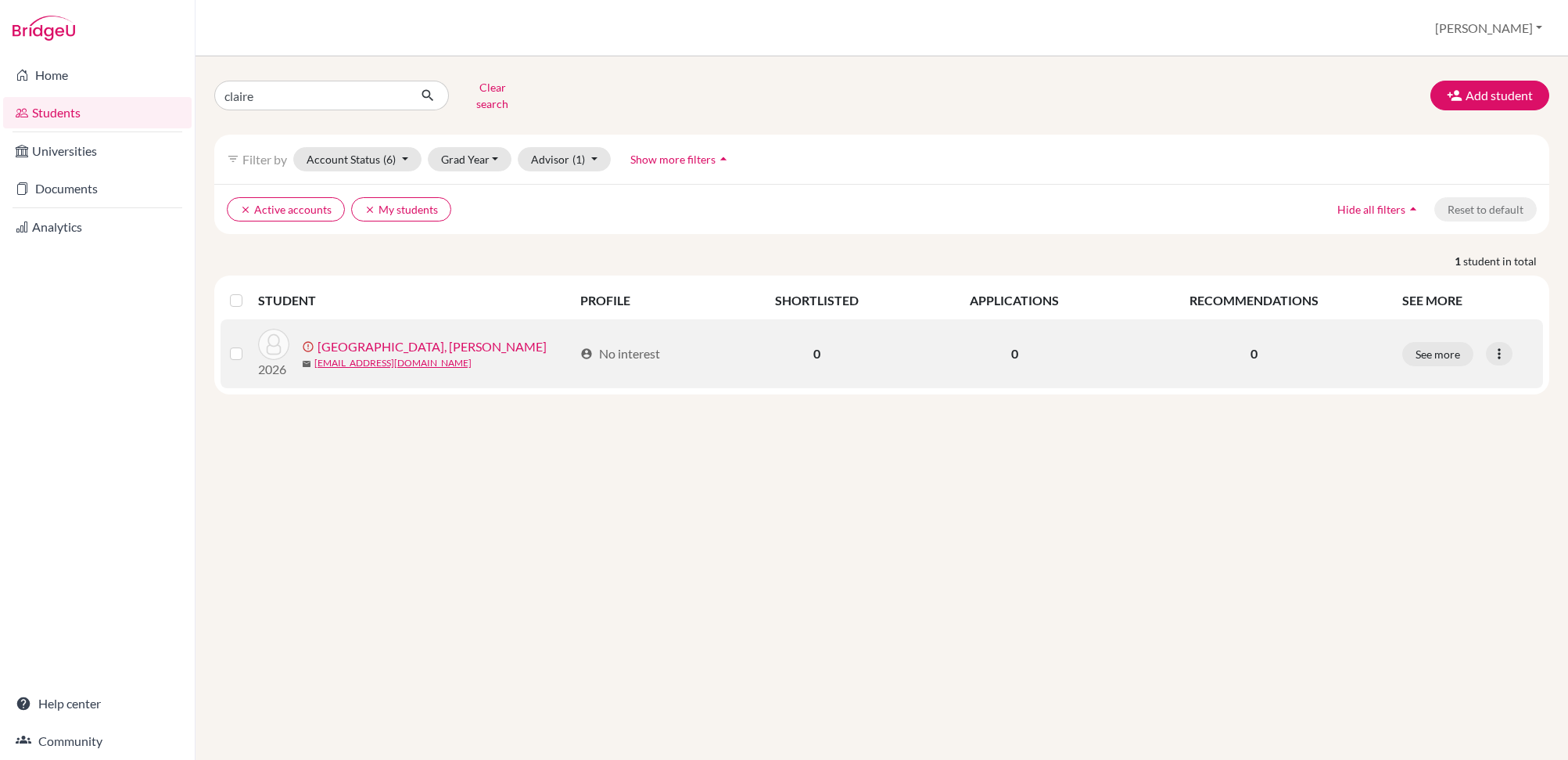
click at [347, 338] on link "[GEOGRAPHIC_DATA], [PERSON_NAME]" at bounding box center [431, 347] width 229 height 19
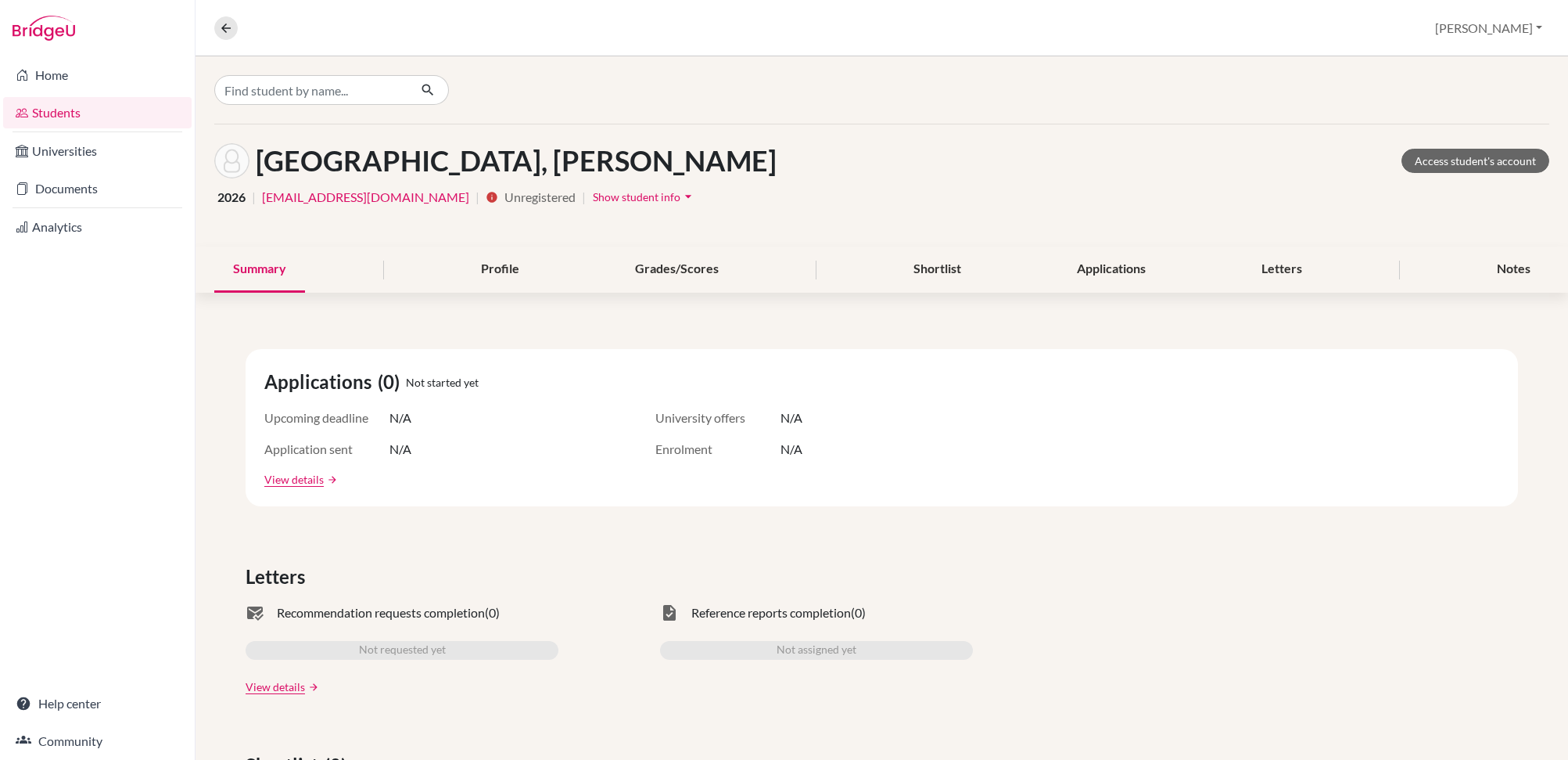
click at [685, 193] on icon "arrow_drop_down" at bounding box center [688, 197] width 16 height 16
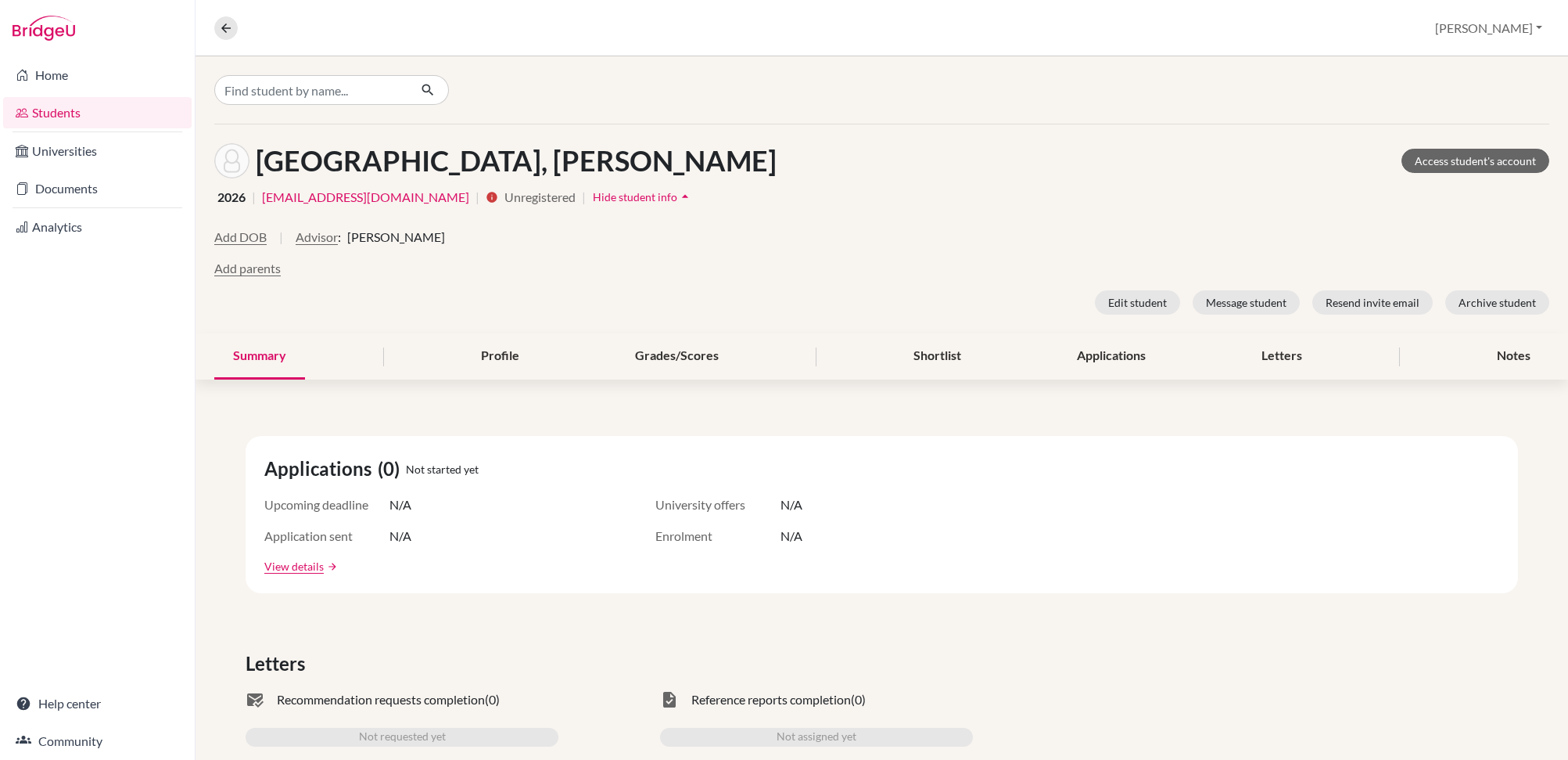
click at [809, 182] on div "[GEOGRAPHIC_DATA], [PERSON_NAME] Access student's account 2026 | [EMAIL_ADDRESS…" at bounding box center [882, 229] width 1372 height 209
